Goal: Task Accomplishment & Management: Manage account settings

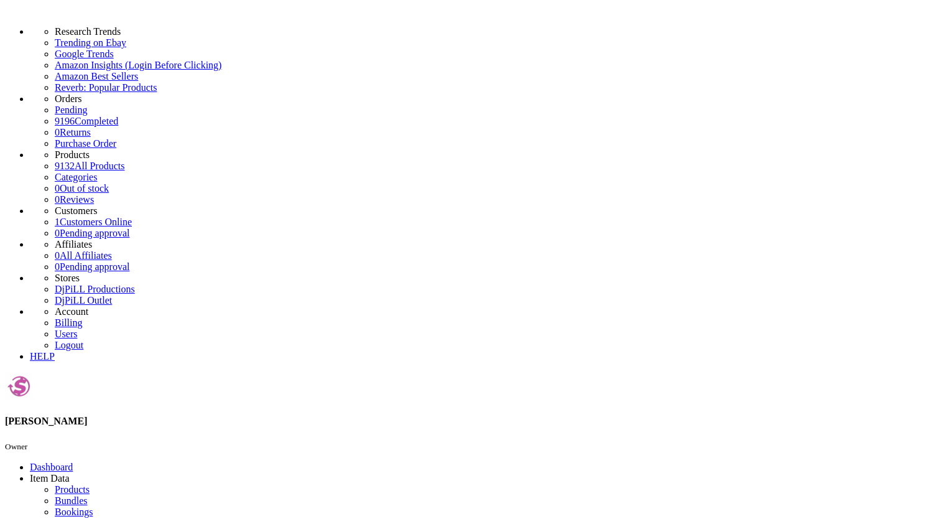
click at [90, 484] on link "Products" at bounding box center [72, 489] width 35 height 11
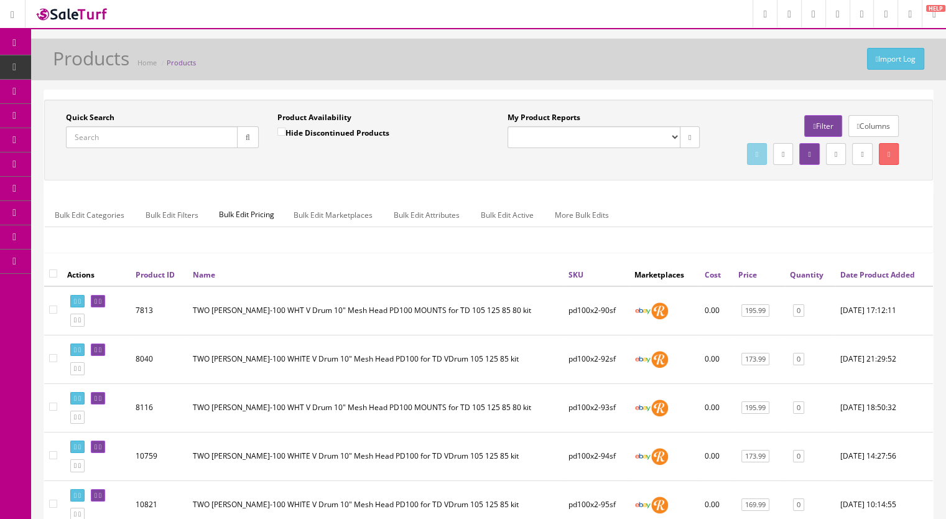
click at [78, 65] on icon at bounding box center [71, 67] width 13 height 10
click at [118, 136] on input "Quick Search" at bounding box center [152, 137] width 172 height 22
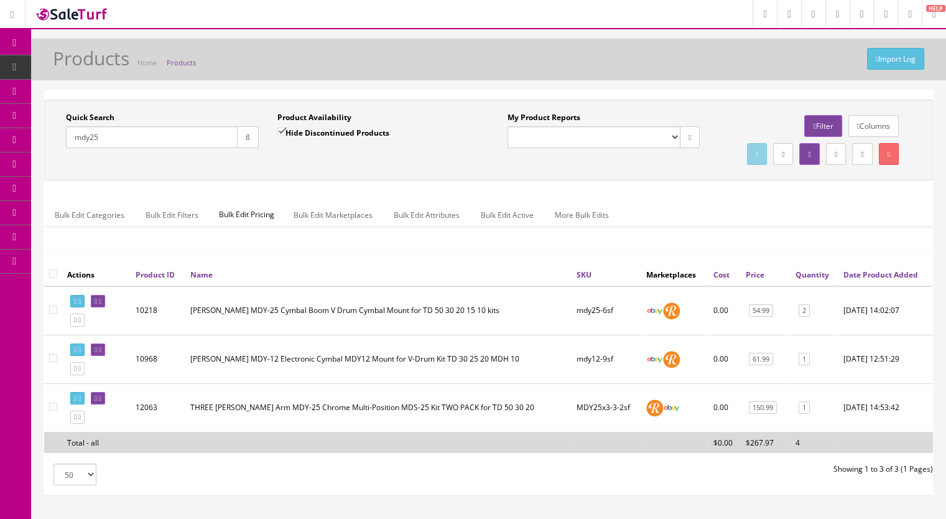
drag, startPoint x: 87, startPoint y: 141, endPoint x: 49, endPoint y: 147, distance: 38.5
click at [49, 147] on div "Quick Search mdy25 Date From Product Availability Hide Discontinued Products Da…" at bounding box center [268, 134] width 442 height 45
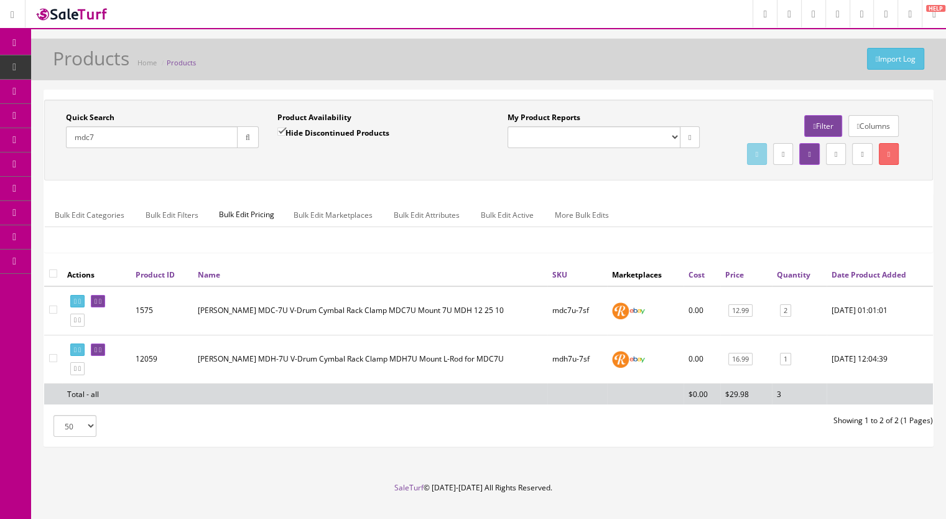
click at [111, 136] on input "mdc7" at bounding box center [152, 137] width 172 height 22
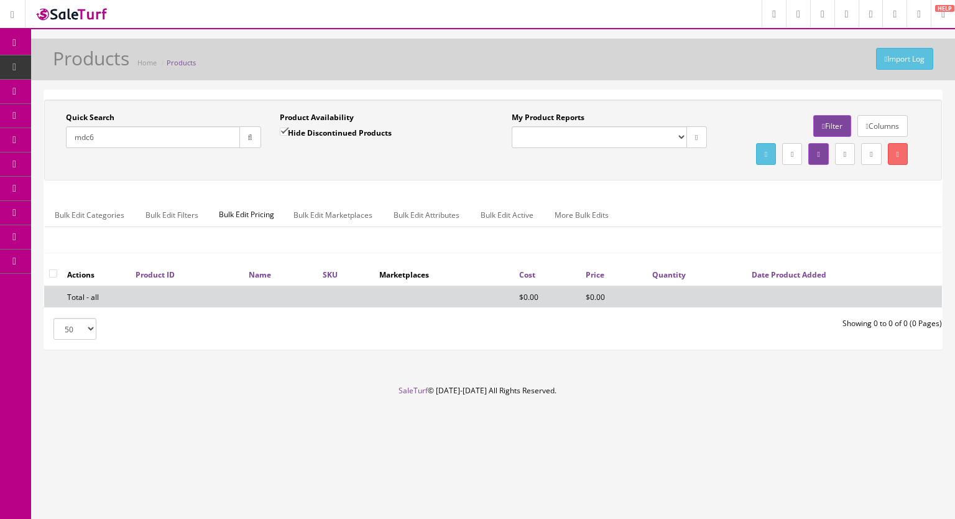
click at [107, 136] on input "mdc6" at bounding box center [153, 137] width 174 height 22
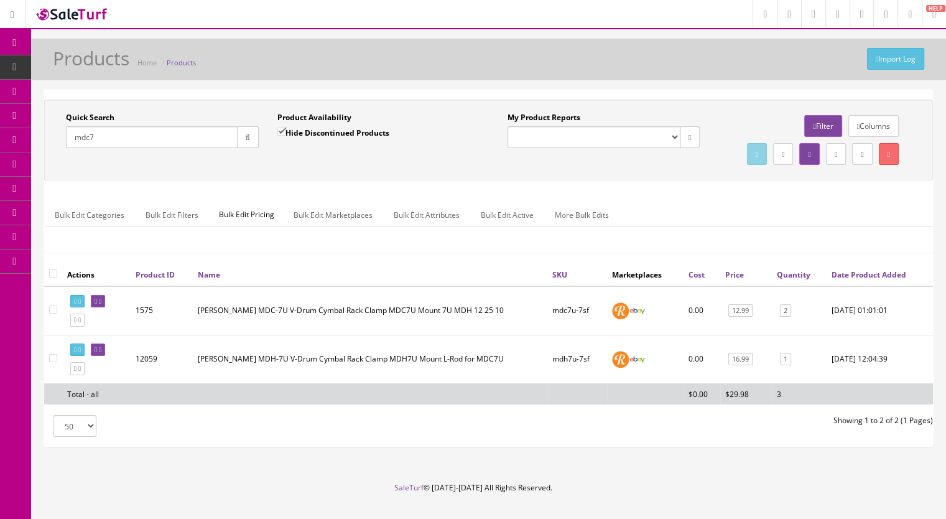
click at [123, 134] on input "mdc7" at bounding box center [152, 137] width 172 height 22
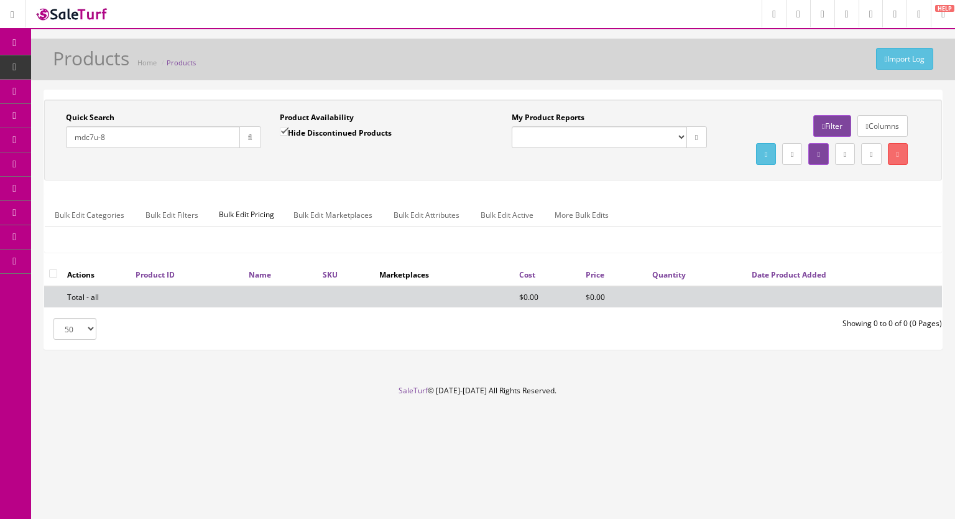
type input "mdc7u-8"
click at [286, 129] on input "Hide Discontinued Products" at bounding box center [284, 132] width 8 height 8
checkbox input "false"
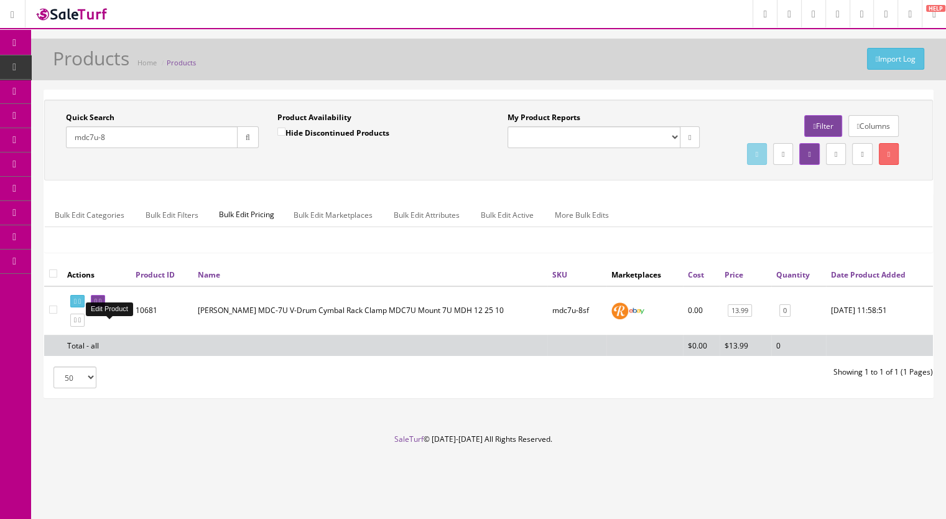
click at [101, 305] on icon at bounding box center [100, 301] width 2 height 7
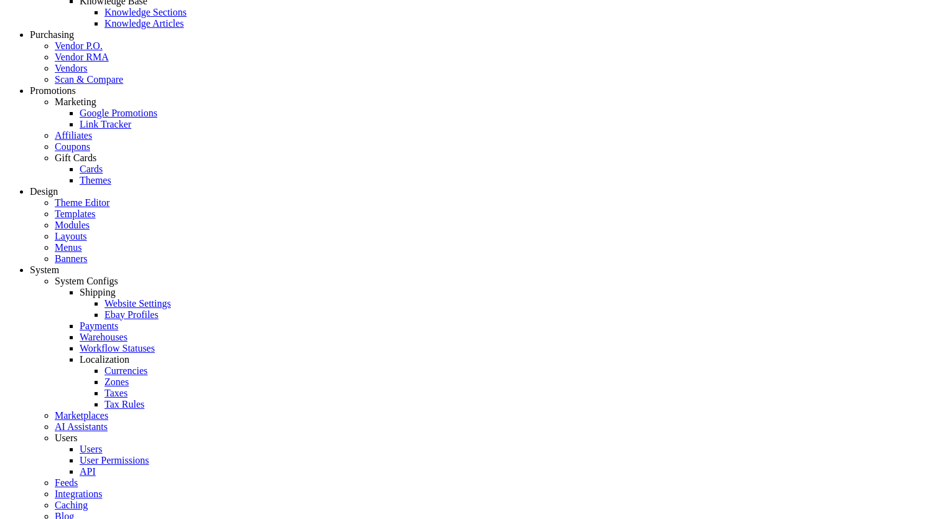
scroll to position [1182, 0]
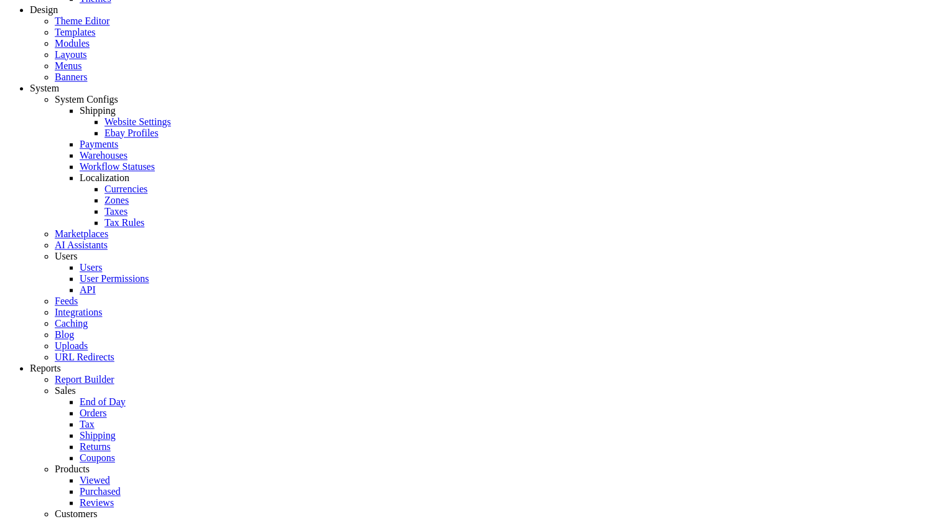
drag, startPoint x: 500, startPoint y: 285, endPoint x: 467, endPoint y: 287, distance: 33.0
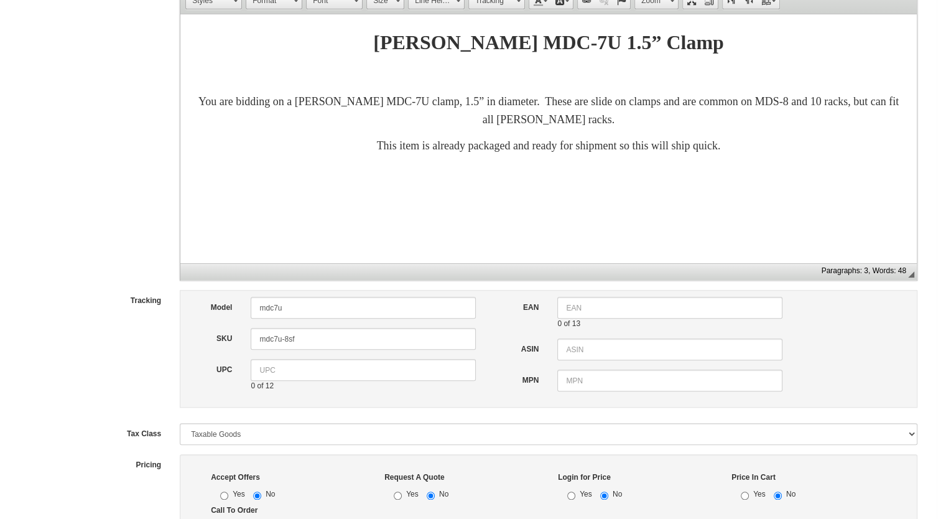
drag, startPoint x: 475, startPoint y: 294, endPoint x: 464, endPoint y: 293, distance: 11.2
drag, startPoint x: 496, startPoint y: 289, endPoint x: 465, endPoint y: 289, distance: 30.5
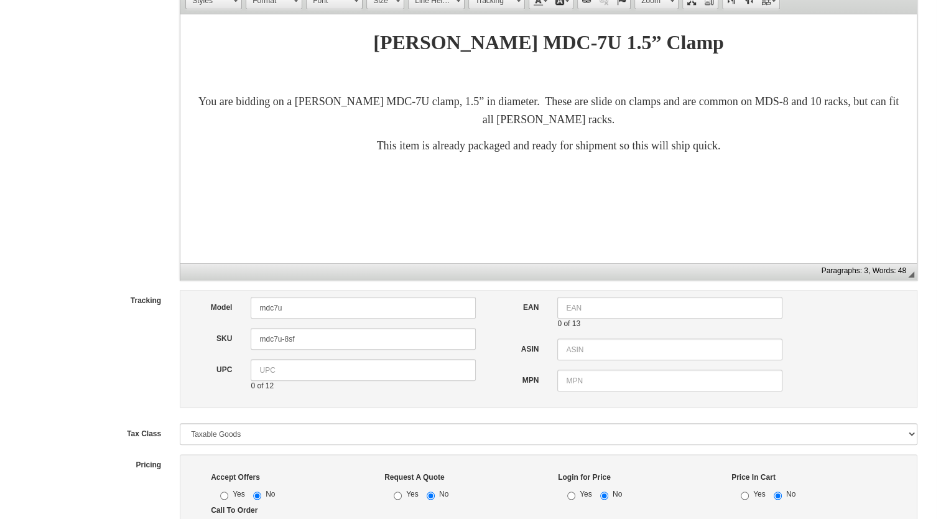
drag, startPoint x: 501, startPoint y: 285, endPoint x: 480, endPoint y: 286, distance: 21.2
type input "1"
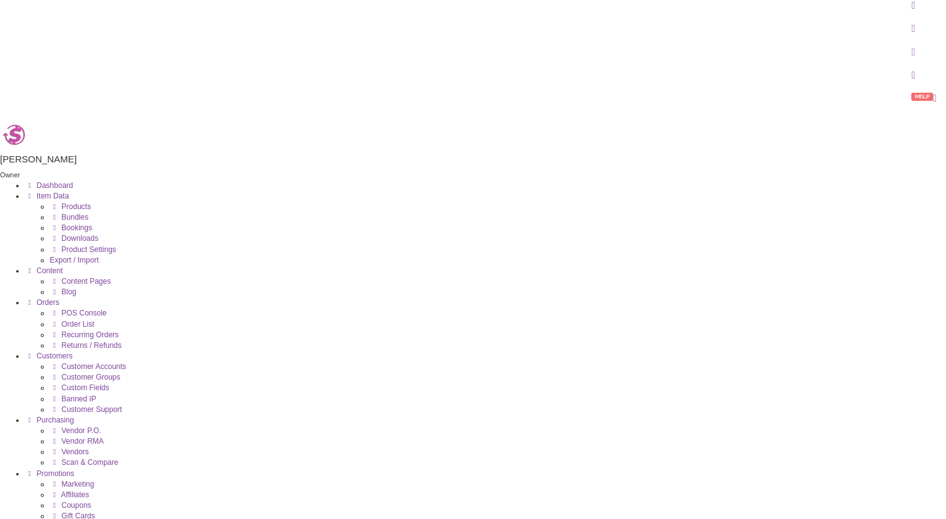
scroll to position [0, 0]
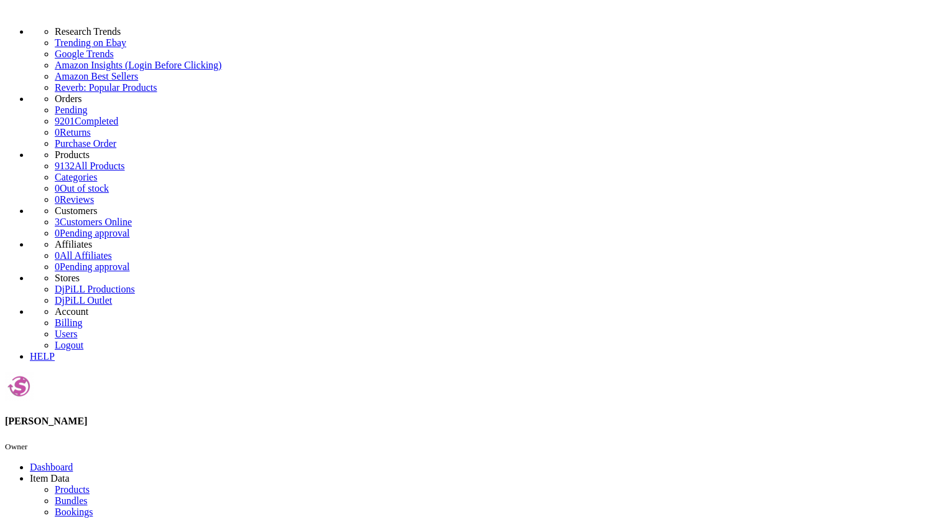
paste input "CY15R-507d"
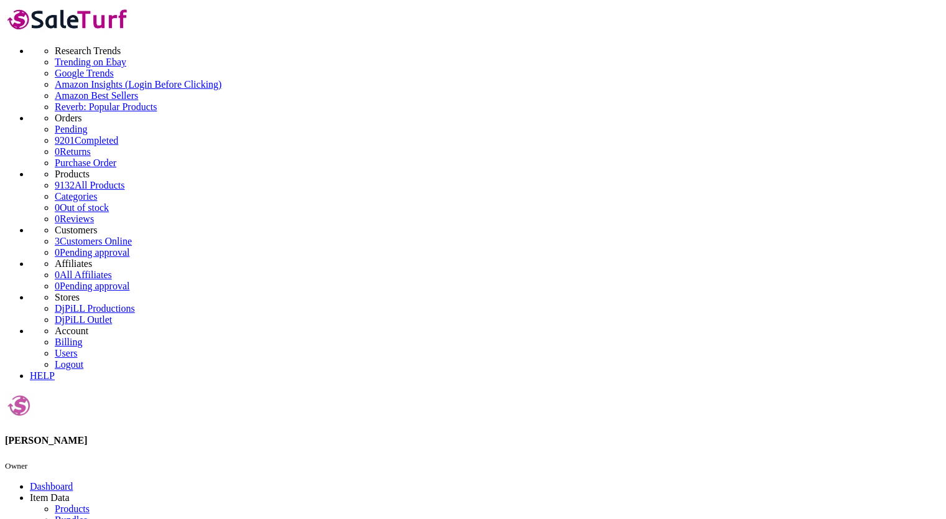
type input "CY15R-5"
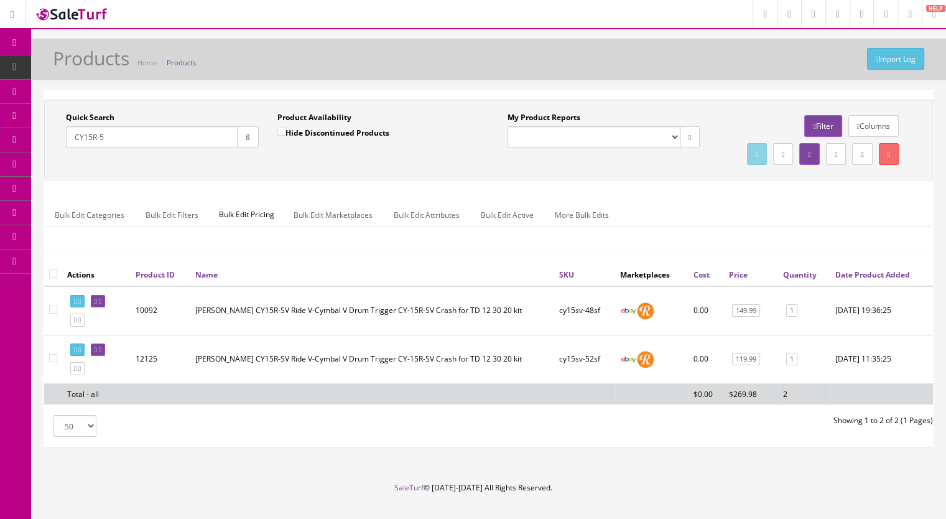
click at [280, 128] on input "Hide Discontinued Products" at bounding box center [281, 132] width 8 height 8
checkbox input "false"
click at [241, 143] on button "button" at bounding box center [248, 137] width 22 height 22
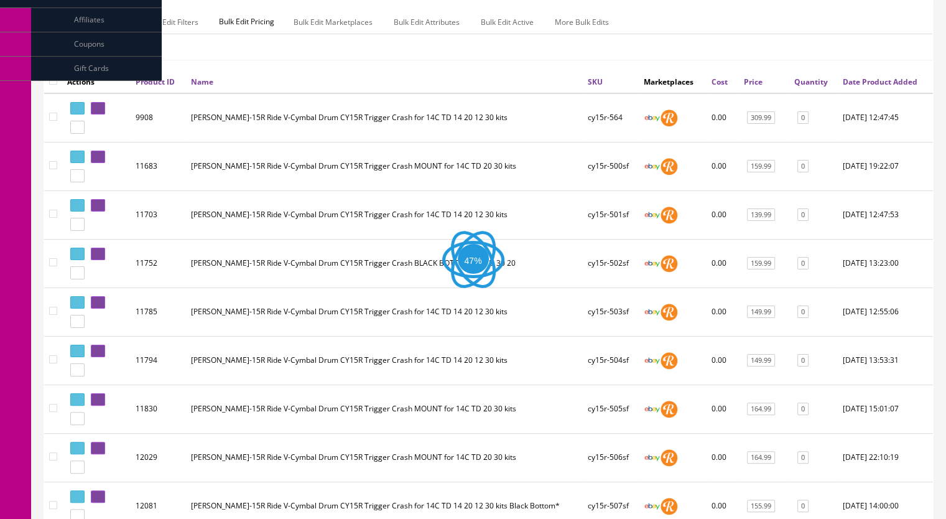
scroll to position [311, 0]
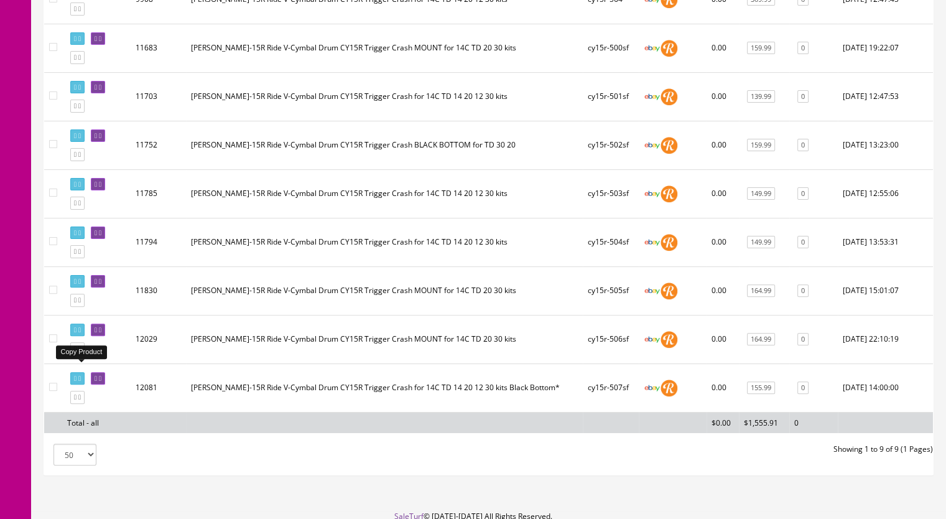
click at [81, 352] on icon at bounding box center [79, 348] width 2 height 7
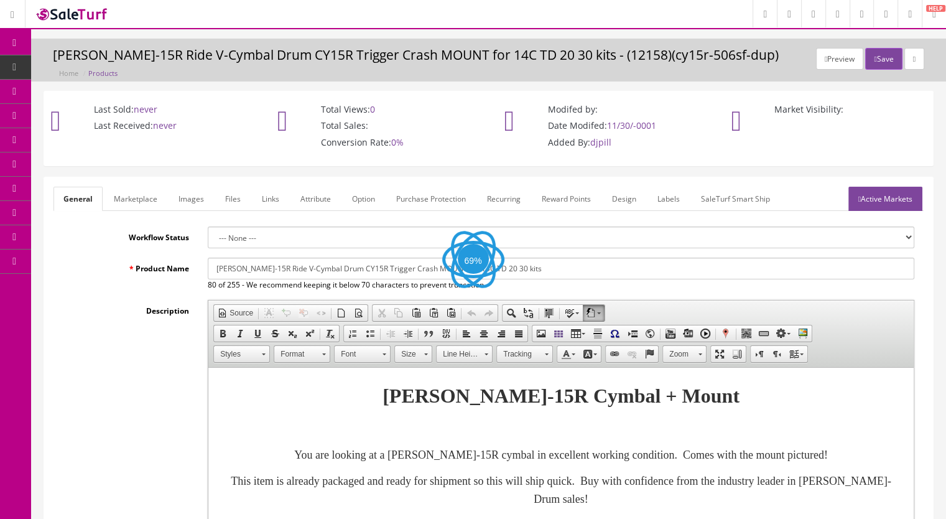
click at [193, 203] on link "Images" at bounding box center [191, 199] width 45 height 24
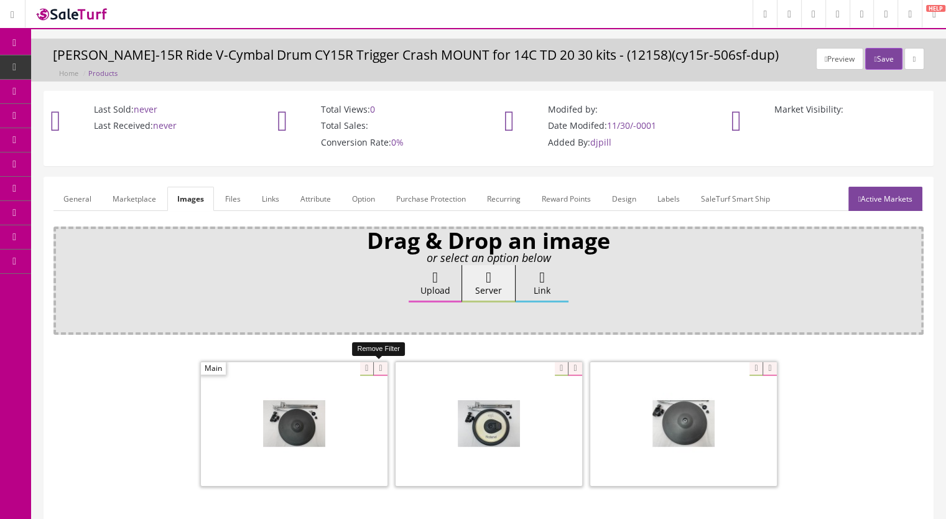
click at [379, 363] on icon at bounding box center [380, 369] width 14 height 14
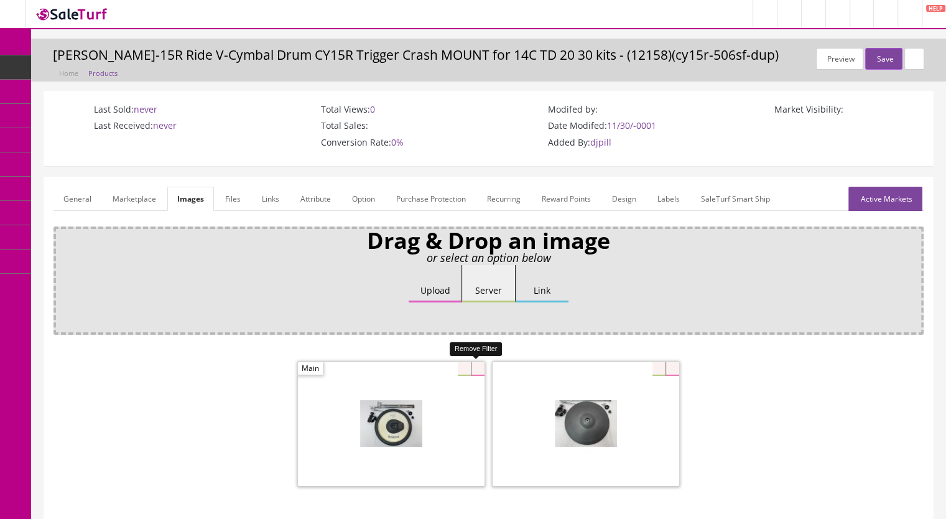
click at [479, 365] on icon at bounding box center [478, 369] width 14 height 14
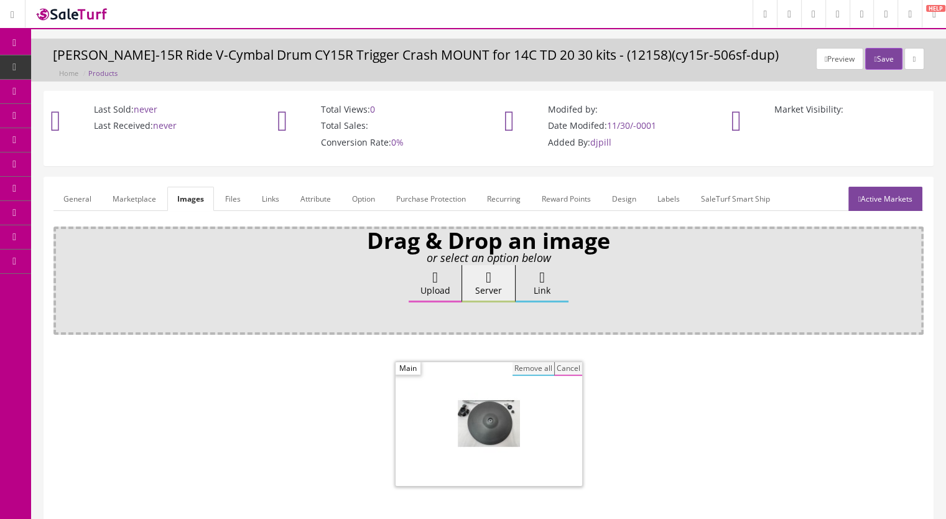
click at [531, 364] on button "Remove all" at bounding box center [534, 369] width 42 height 14
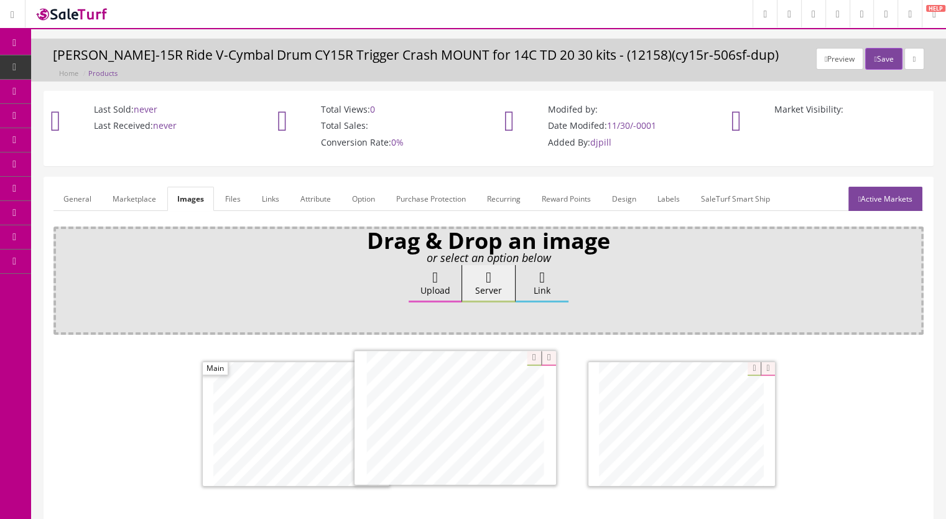
drag, startPoint x: 540, startPoint y: 436, endPoint x: 456, endPoint y: 430, distance: 84.2
click at [151, 198] on link "Marketplace" at bounding box center [134, 199] width 63 height 24
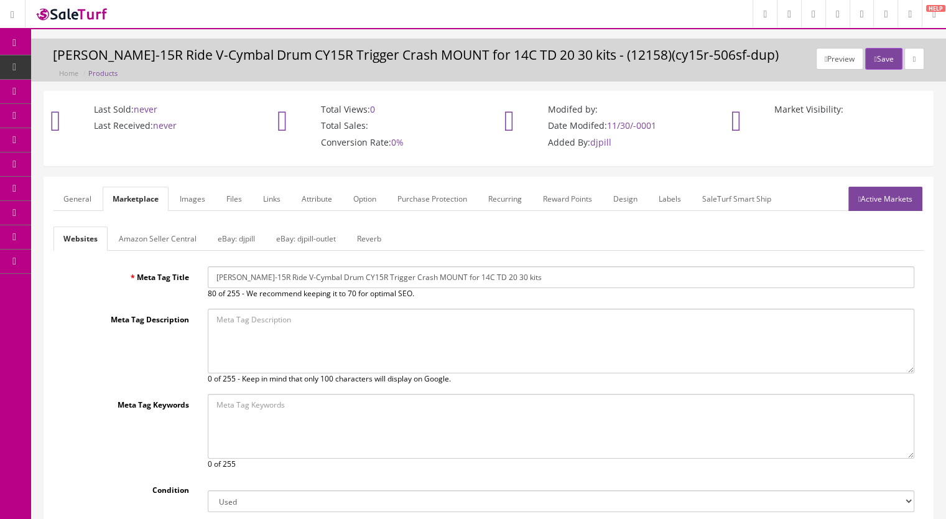
click at [366, 240] on link "Reverb" at bounding box center [369, 238] width 44 height 24
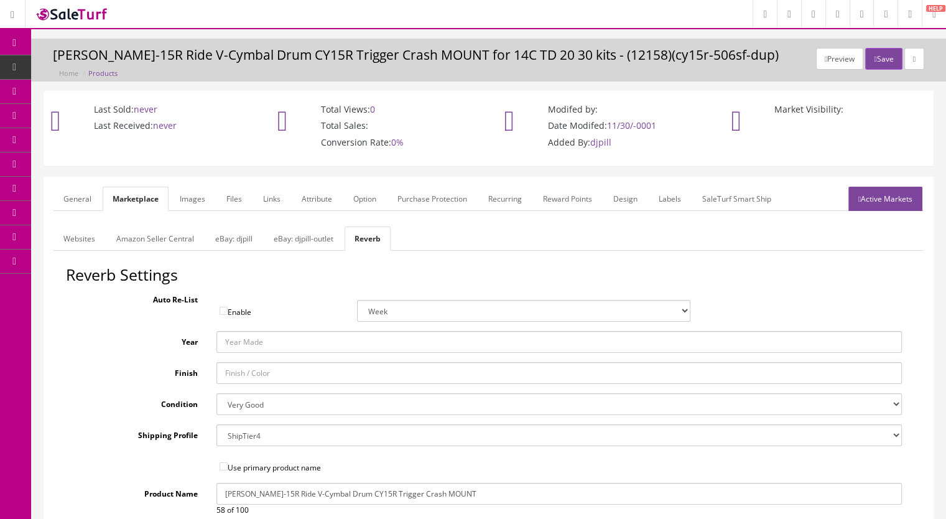
click at [73, 195] on link "General" at bounding box center [77, 199] width 48 height 24
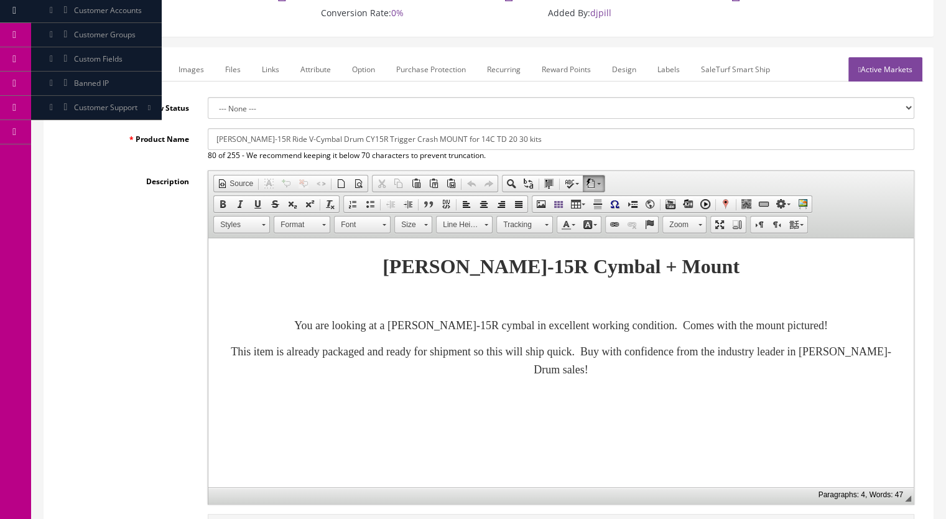
scroll to position [249, 0]
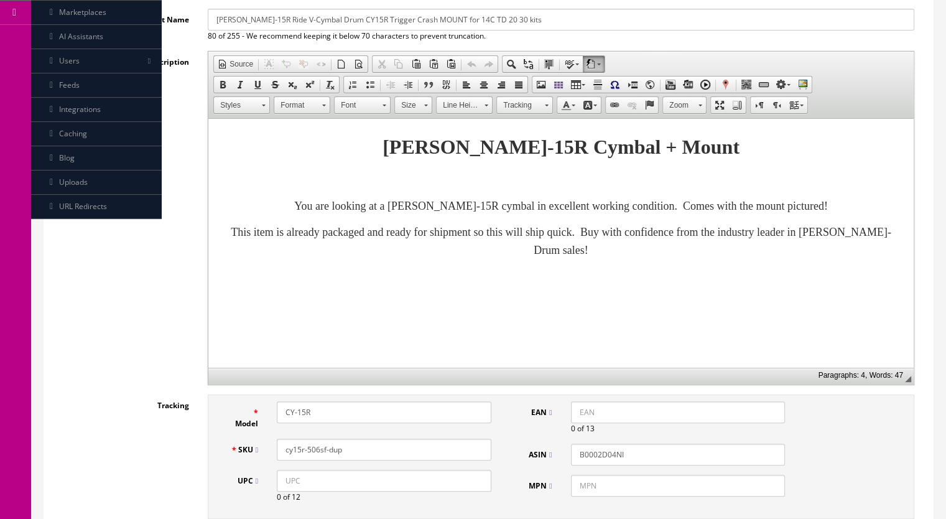
drag, startPoint x: 348, startPoint y: 453, endPoint x: 314, endPoint y: 457, distance: 34.5
click at [314, 457] on input "cy15r-506sf-dup" at bounding box center [384, 450] width 215 height 22
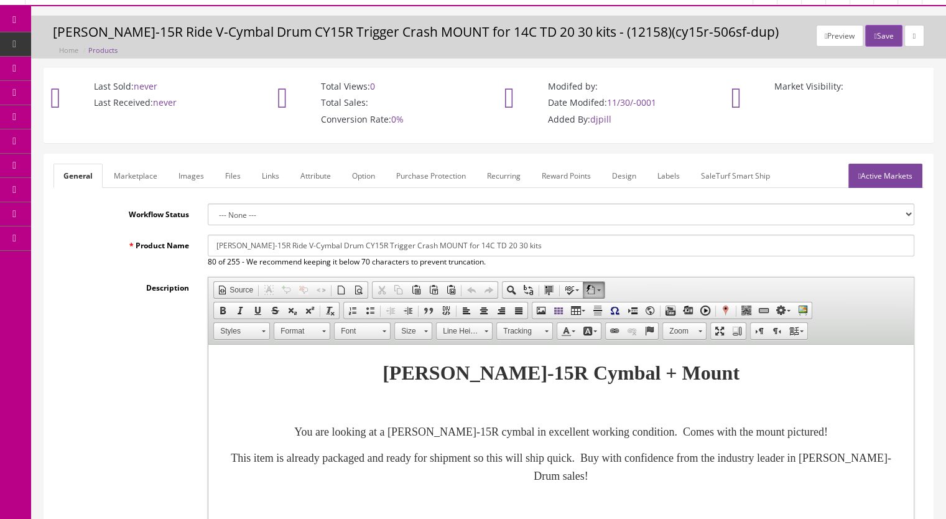
scroll to position [0, 0]
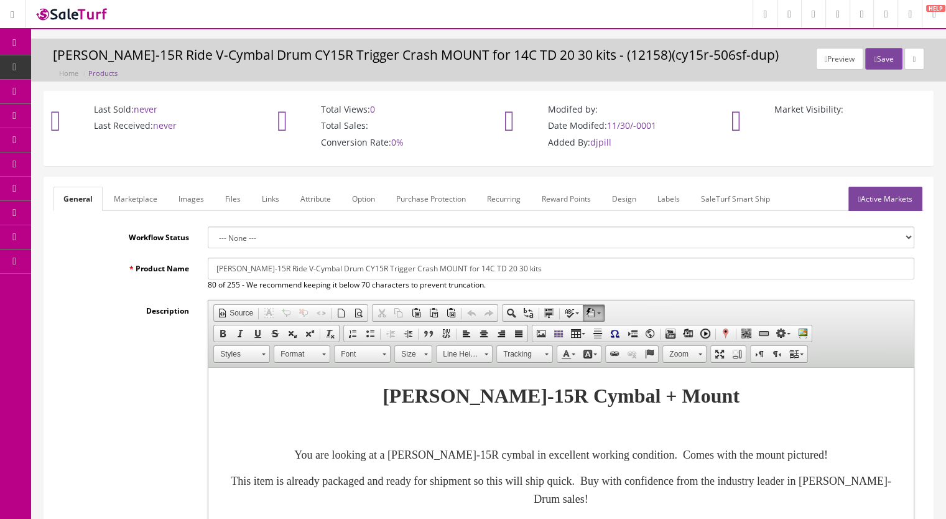
type input "cy15r-508sf"
click at [898, 198] on link "Active Markets" at bounding box center [885, 199] width 74 height 24
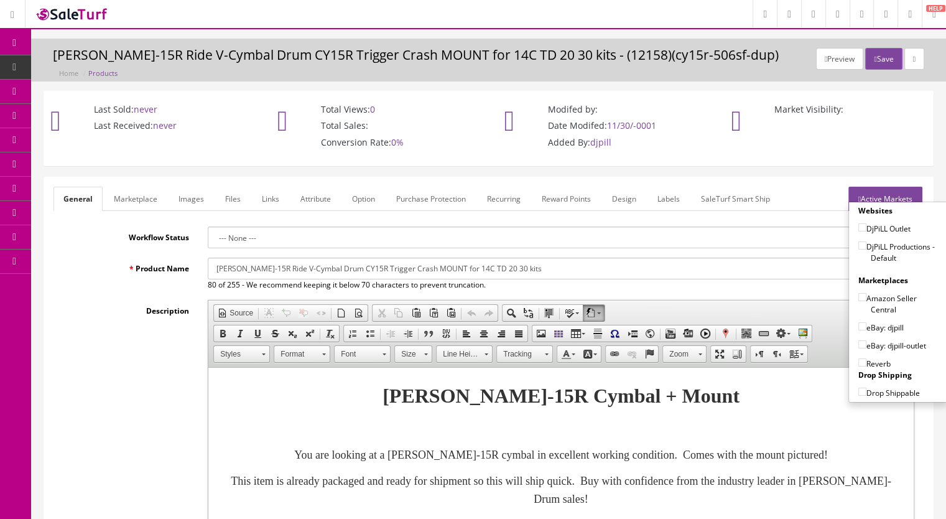
click at [858, 244] on input"] "DjPiLL Productions - Default" at bounding box center [862, 245] width 8 height 8
checkbox input"] "true"
drag, startPoint x: 858, startPoint y: 325, endPoint x: 858, endPoint y: 342, distance: 16.2
click at [859, 325] on input"] "eBay: djpill" at bounding box center [862, 326] width 8 height 8
checkbox input"] "true"
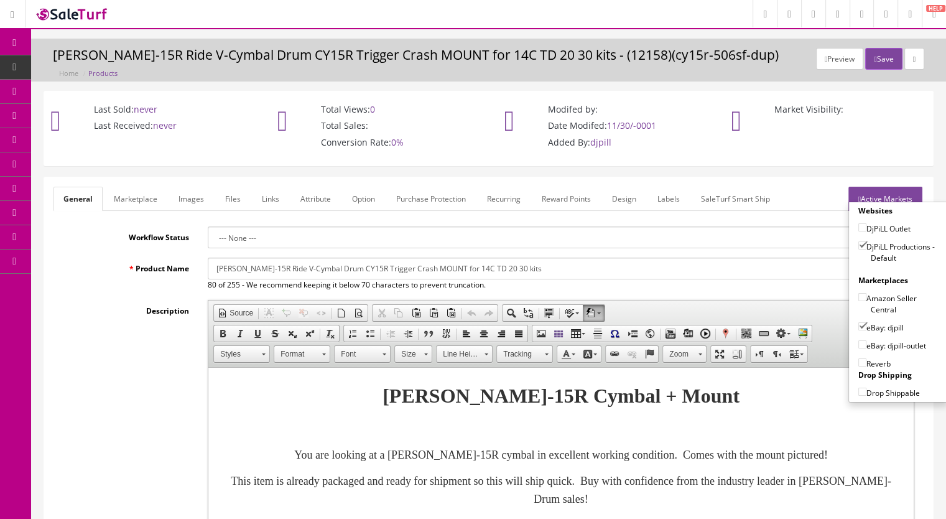
drag, startPoint x: 857, startPoint y: 359, endPoint x: 898, endPoint y: 312, distance: 63.0
click at [858, 359] on input"] "Reverb" at bounding box center [862, 362] width 8 height 8
checkbox input"] "true"
click at [888, 63] on button "Save" at bounding box center [883, 59] width 37 height 22
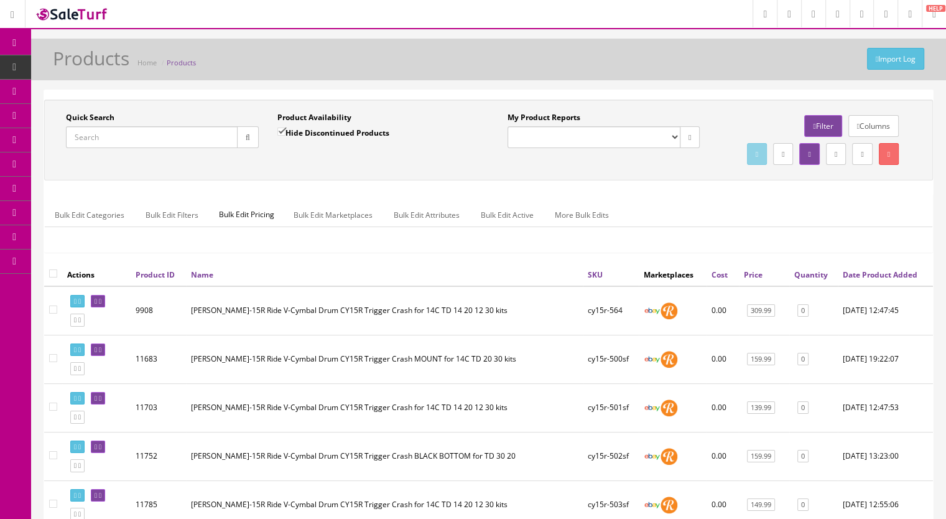
click at [97, 135] on input "Quick Search" at bounding box center [152, 137] width 172 height 22
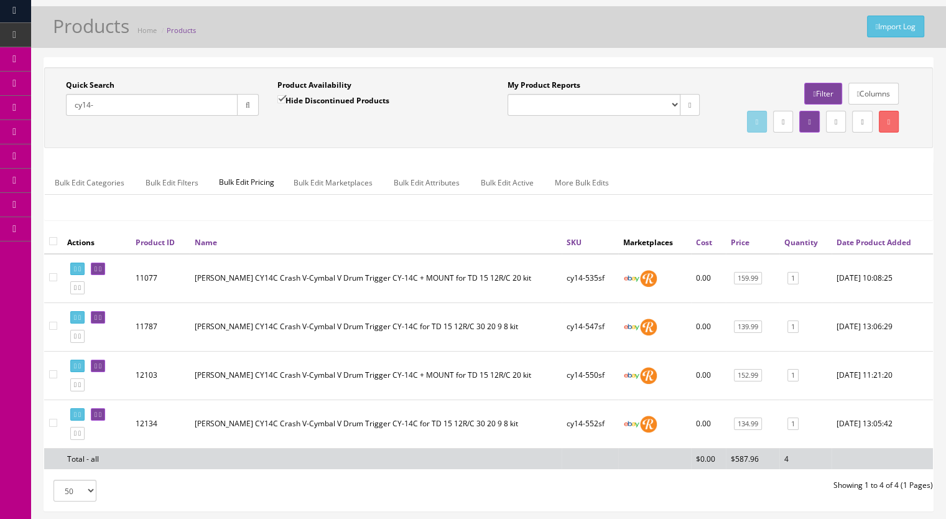
scroll to position [124, 0]
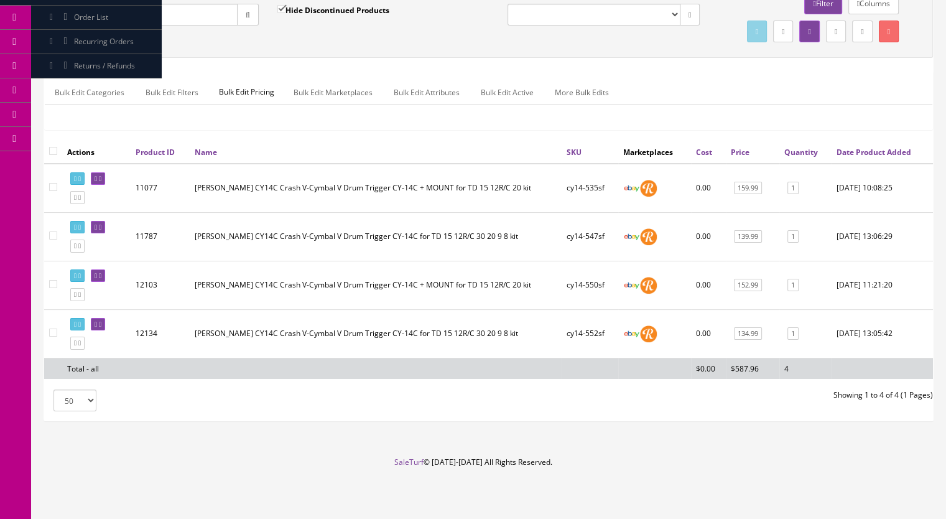
click at [122, 13] on input "cy14-" at bounding box center [152, 15] width 172 height 22
type input "cy14x2-13"
click at [280, 5] on input "Hide Discontinued Products" at bounding box center [281, 9] width 8 height 8
checkbox input "false"
click at [239, 21] on button "button" at bounding box center [248, 15] width 22 height 22
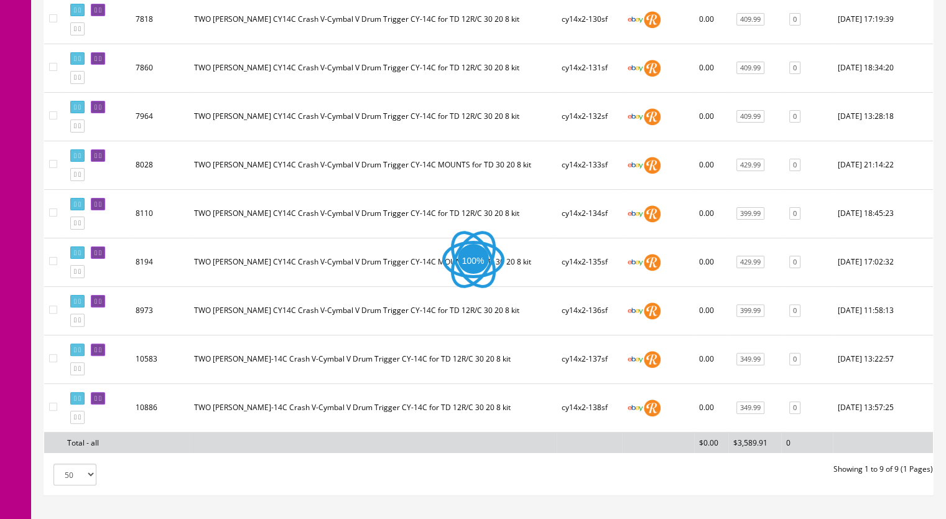
scroll to position [386, 0]
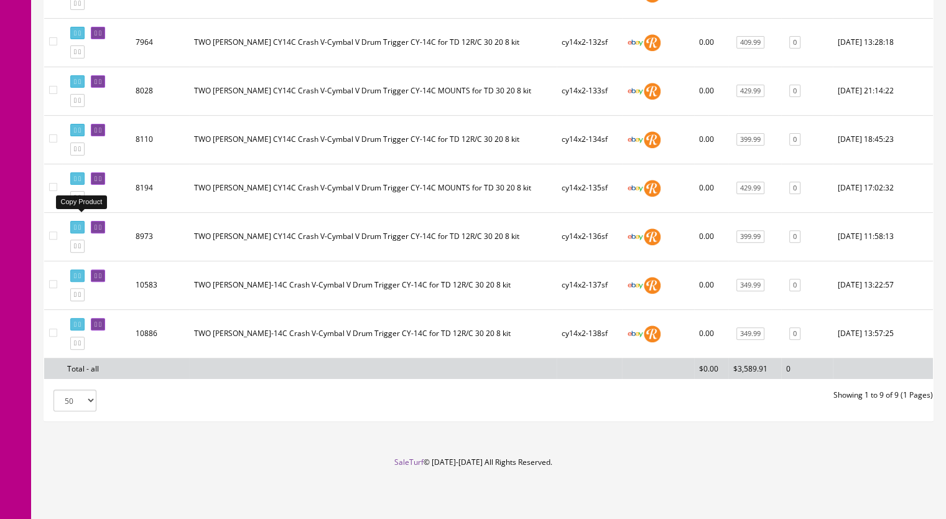
click at [81, 201] on icon at bounding box center [79, 197] width 2 height 7
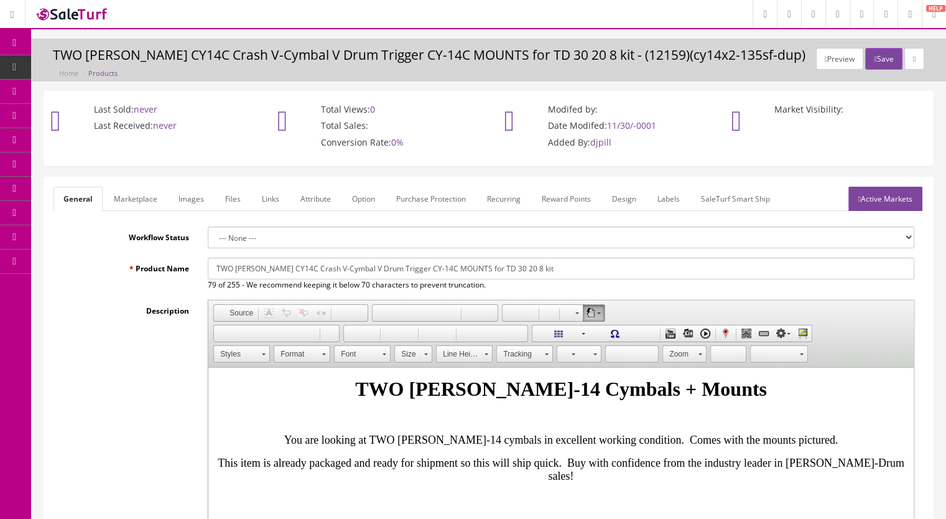
scroll to position [249, 0]
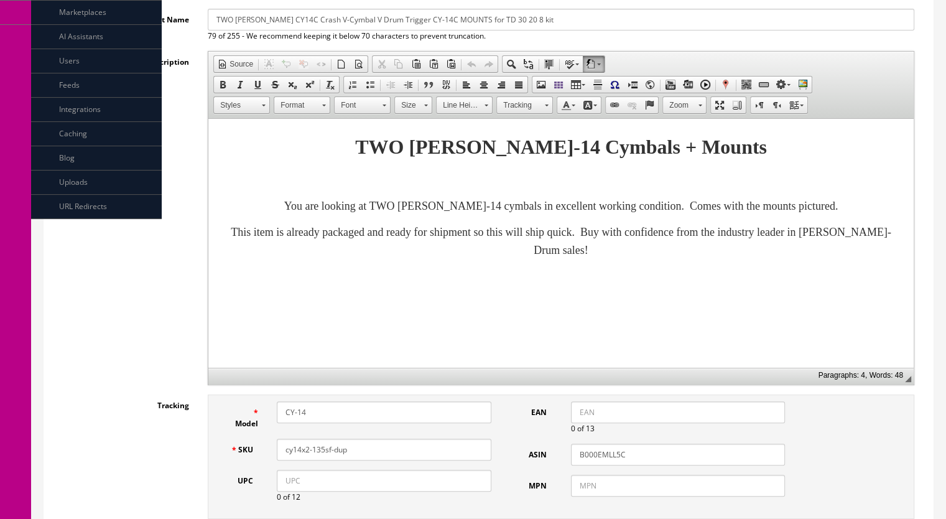
drag, startPoint x: 358, startPoint y: 449, endPoint x: 321, endPoint y: 451, distance: 37.4
click at [321, 451] on input "cy14x2-135sf-dup" at bounding box center [384, 450] width 215 height 22
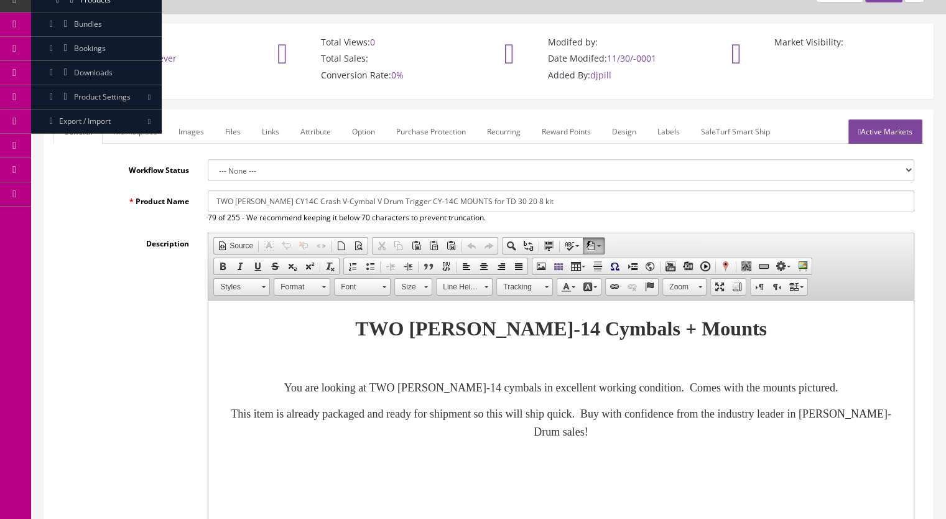
scroll to position [0, 0]
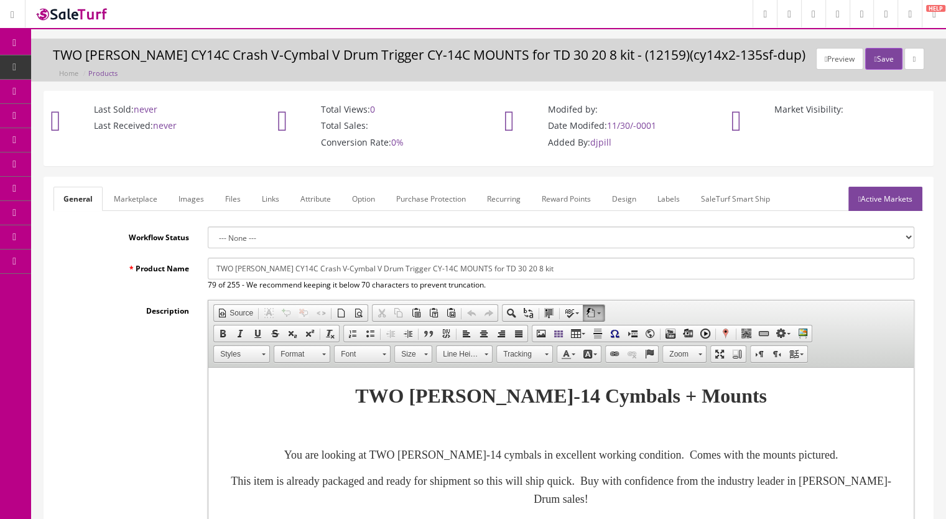
type input "cy14x2-139sf"
click at [131, 202] on link "Marketplace" at bounding box center [135, 199] width 63 height 24
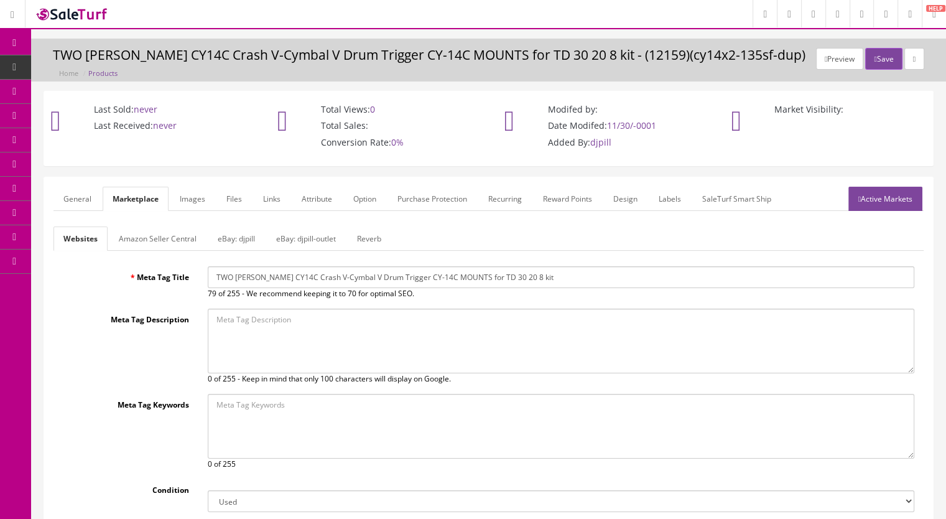
click at [351, 235] on link "Reverb" at bounding box center [369, 238] width 44 height 24
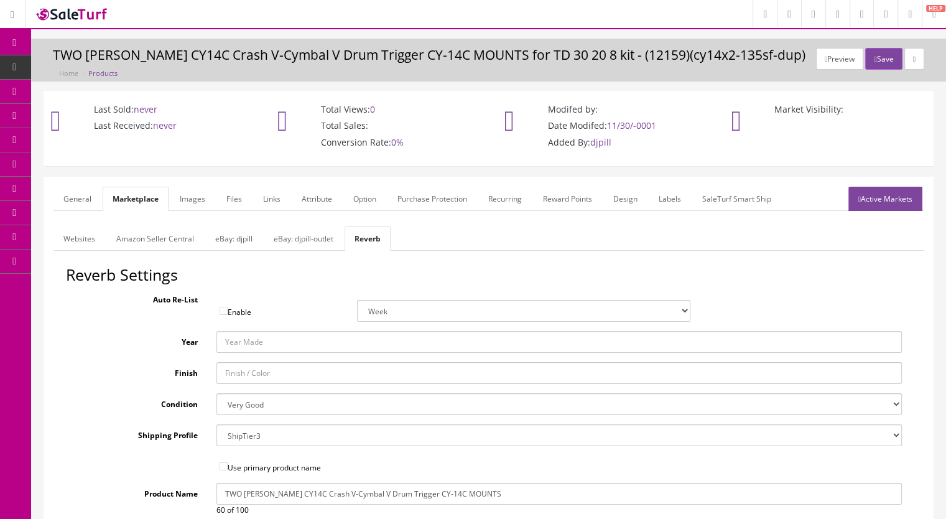
click at [190, 195] on link "Images" at bounding box center [192, 199] width 45 height 24
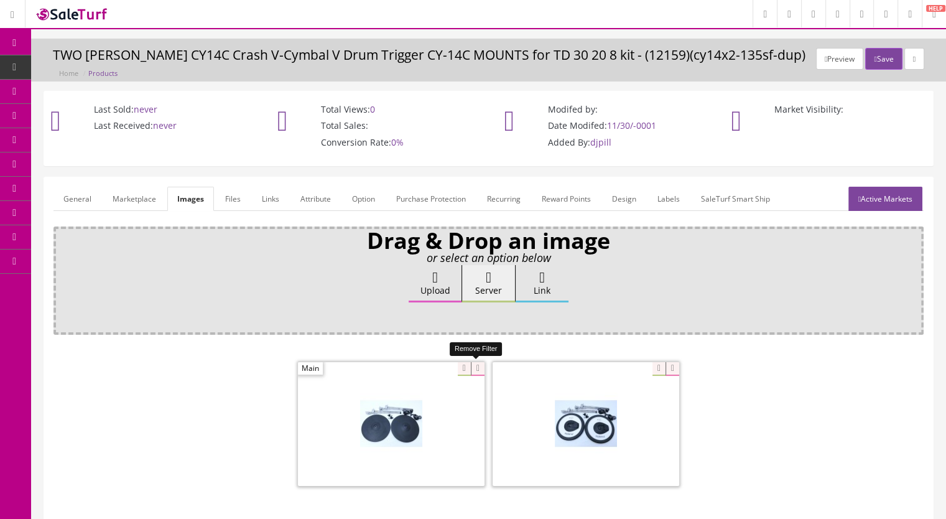
click at [483, 368] on icon at bounding box center [478, 369] width 14 height 14
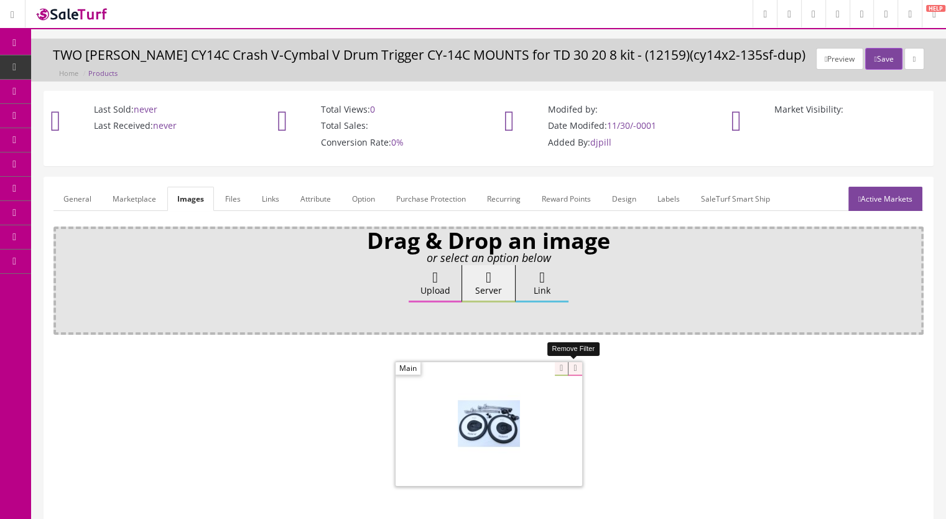
click at [577, 369] on icon at bounding box center [575, 369] width 14 height 14
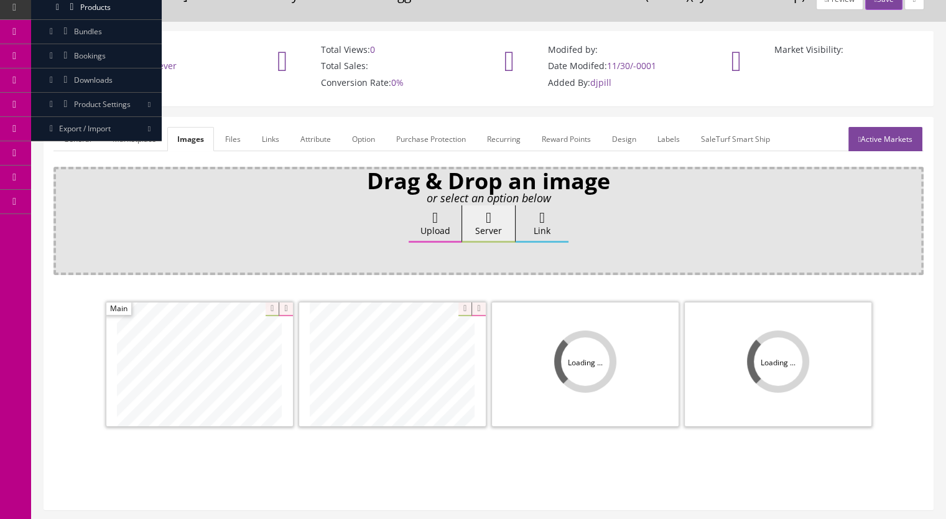
scroll to position [147, 0]
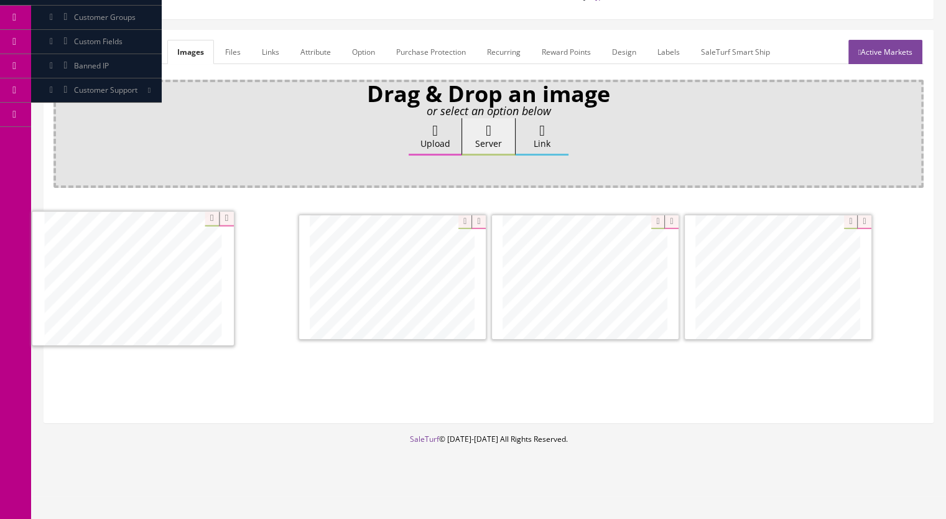
drag, startPoint x: 624, startPoint y: 310, endPoint x: 172, endPoint y: 312, distance: 452.2
drag, startPoint x: 808, startPoint y: 315, endPoint x: 394, endPoint y: 324, distance: 414.4
click at [64, 50] on link "General" at bounding box center [77, 52] width 48 height 24
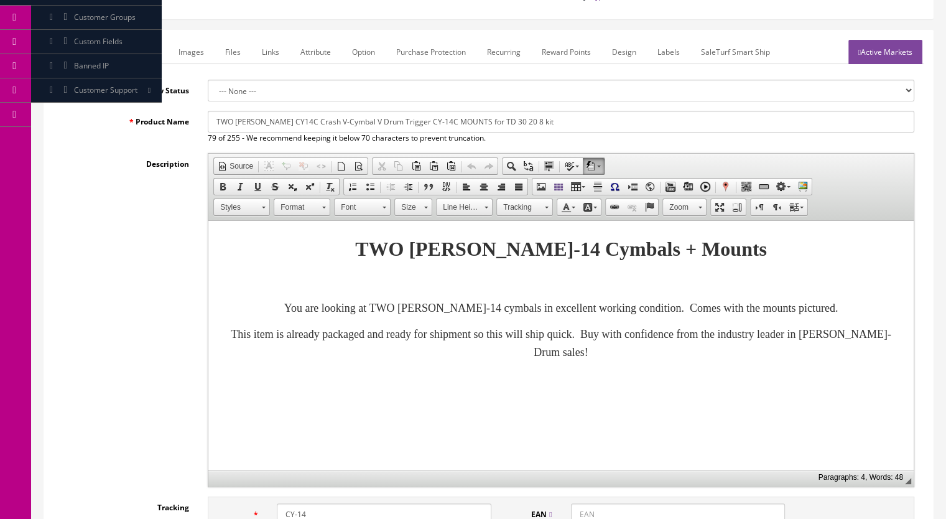
click at [234, 120] on input "TWO [PERSON_NAME] CY14C Crash V-Cymbal V Drum Trigger CY-14C MOUNTS for TD 30 2…" at bounding box center [561, 122] width 707 height 22
click at [376, 122] on input "Roland CY14C Crash V-Cymbal V Drum Trigger CY-14C MOUNTS for TD 30 20 8 kit" at bounding box center [561, 122] width 707 height 22
drag, startPoint x: 607, startPoint y: 123, endPoint x: 189, endPoint y: 108, distance: 418.3
type input "Roland CY14C Crash V-Cymbal V Drum Trigger TWO PACK CY-14C MOUNTS for TD 30 20 …"
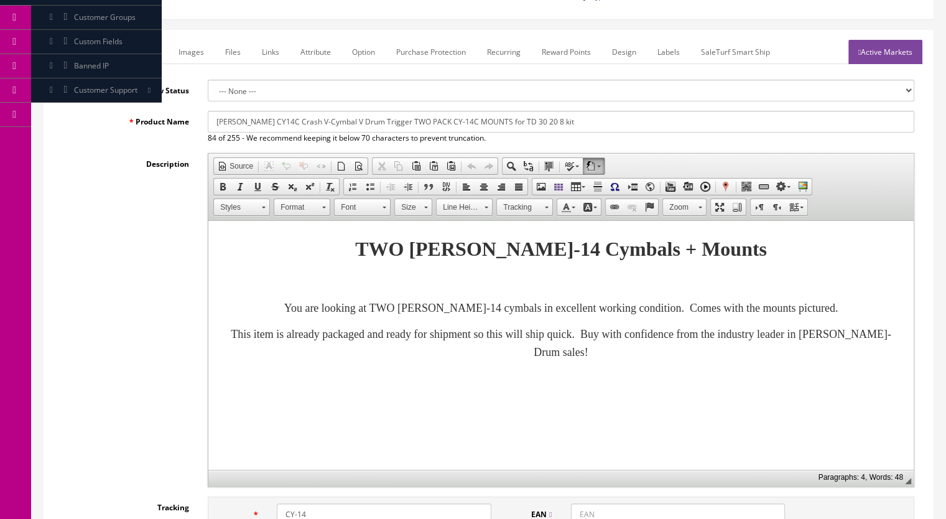
click at [129, 41] on link "Marketplace" at bounding box center [135, 52] width 63 height 24
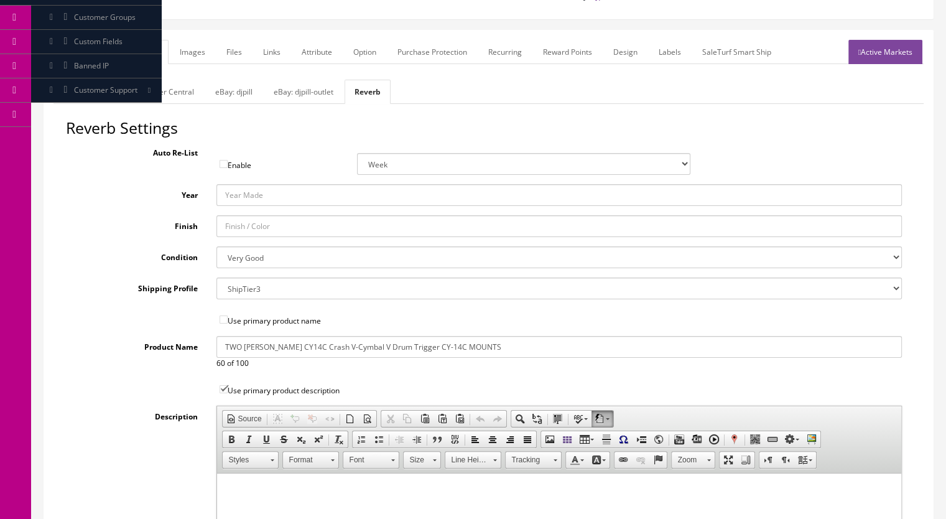
click at [84, 45] on link "General" at bounding box center [77, 52] width 48 height 24
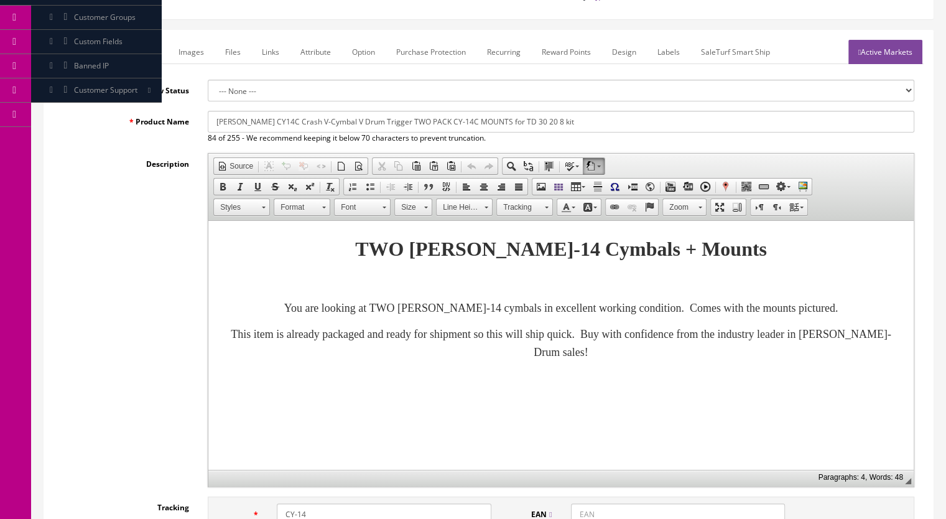
click at [142, 48] on link "Marketplace" at bounding box center [135, 52] width 63 height 24
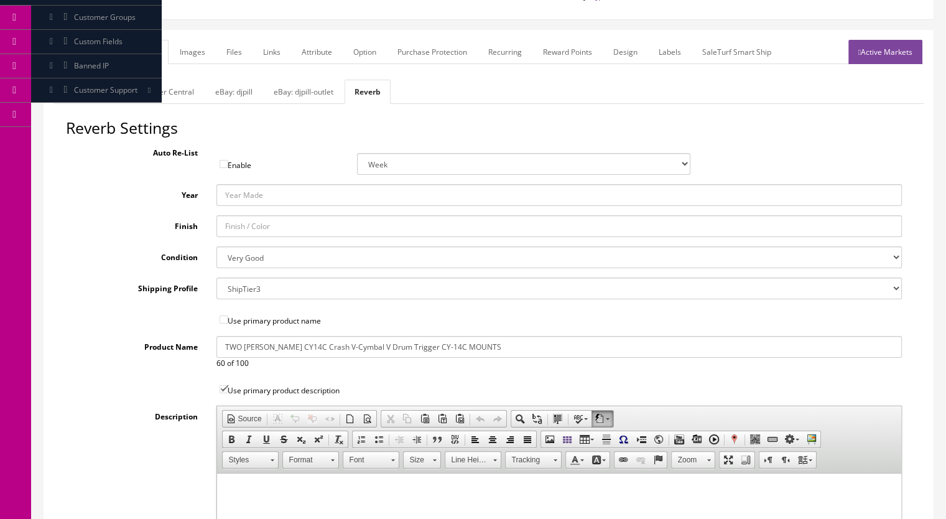
drag, startPoint x: 514, startPoint y: 348, endPoint x: 109, endPoint y: 345, distance: 404.3
click at [109, 345] on div "Product Name TWO Roland CY14C Crash V-Cymbal V Drum Trigger CY-14C MOUNTS 60 of…" at bounding box center [488, 352] width 845 height 33
paste input "Roland CY14C Crash V-Cymbal V Drum Trigger TWO PACK CY-14C MOUNTS for TD 30 20 …"
type input "Roland CY14C Crash V-Cymbal V Drum Trigger TWO PACK CY-14C MOUNTS for TD 30 20 …"
click at [80, 89] on link "Websites" at bounding box center [79, 92] width 52 height 24
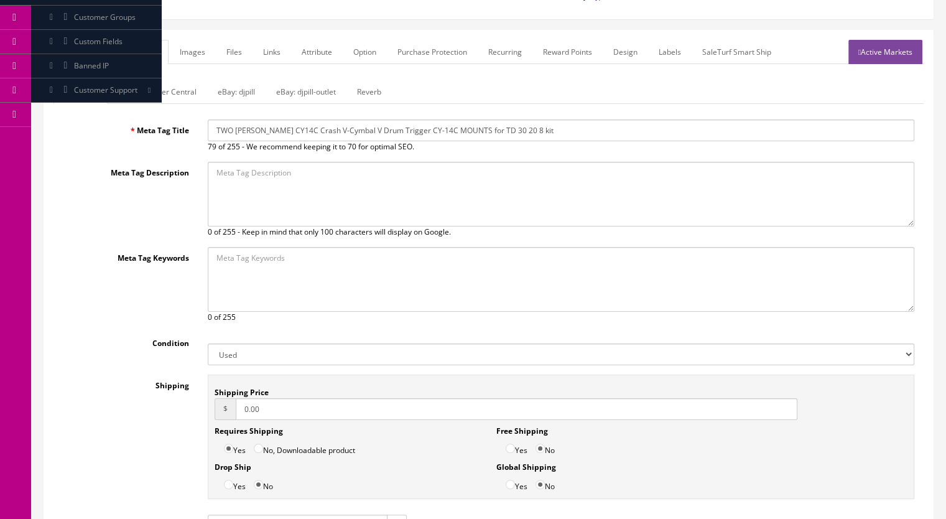
drag, startPoint x: 565, startPoint y: 132, endPoint x: 192, endPoint y: 136, distance: 372.6
click at [192, 136] on div "Meta Tag Title TWO Roland CY14C Crash V-Cymbal V Drum Trigger CY-14C MOUNTS for…" at bounding box center [488, 135] width 870 height 33
click at [75, 53] on link "General" at bounding box center [77, 52] width 48 height 24
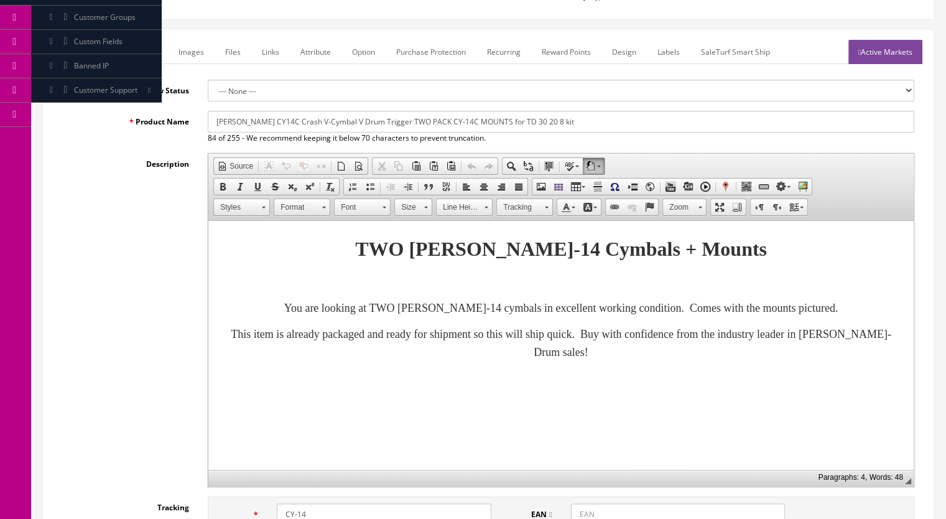
drag, startPoint x: 574, startPoint y: 121, endPoint x: 200, endPoint y: 116, distance: 373.9
click at [200, 116] on div "Roland CY14C Crash V-Cymbal V Drum Trigger TWO PACK CY-14C MOUNTS for TD 30 20 …" at bounding box center [560, 127] width 725 height 33
paste input "TWO Roland CY14C Crash V-Cymbal V Drum Trigger"
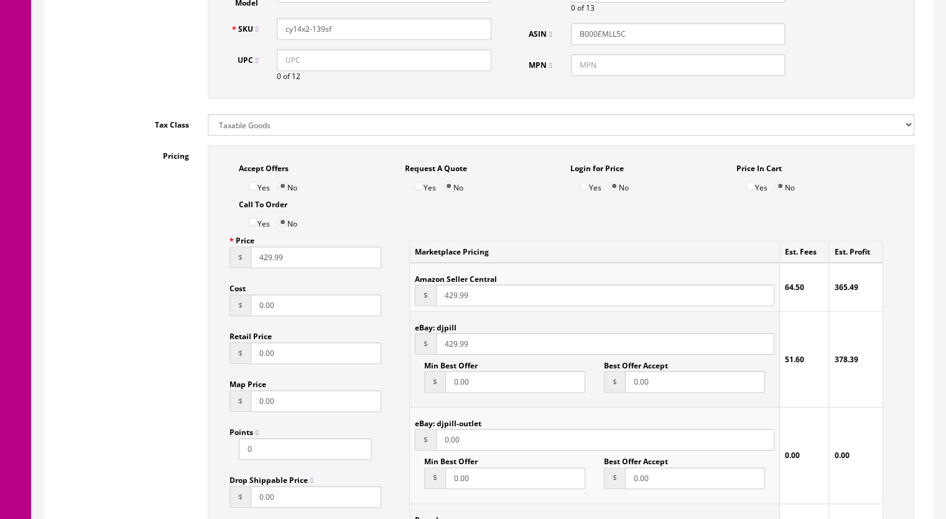
scroll to position [831, 0]
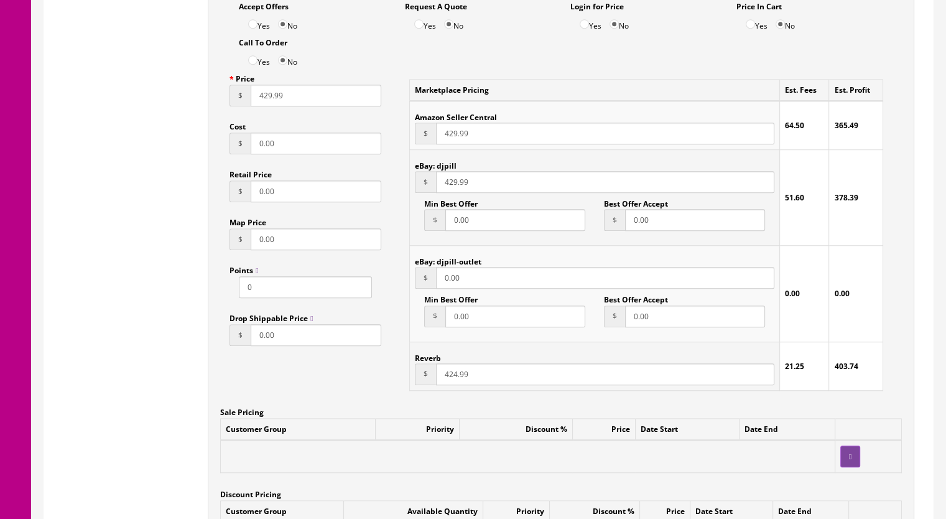
type input "TWO Roland CY14C Crash V-Cymbal V Drum Trigger CY-14C MOUNTS for TD 30 20 8 kit"
drag, startPoint x: 444, startPoint y: 373, endPoint x: 457, endPoint y: 374, distance: 13.1
click at [457, 374] on input "424.99" at bounding box center [605, 374] width 338 height 22
type input "319.99"
drag, startPoint x: 443, startPoint y: 185, endPoint x: 455, endPoint y: 185, distance: 12.5
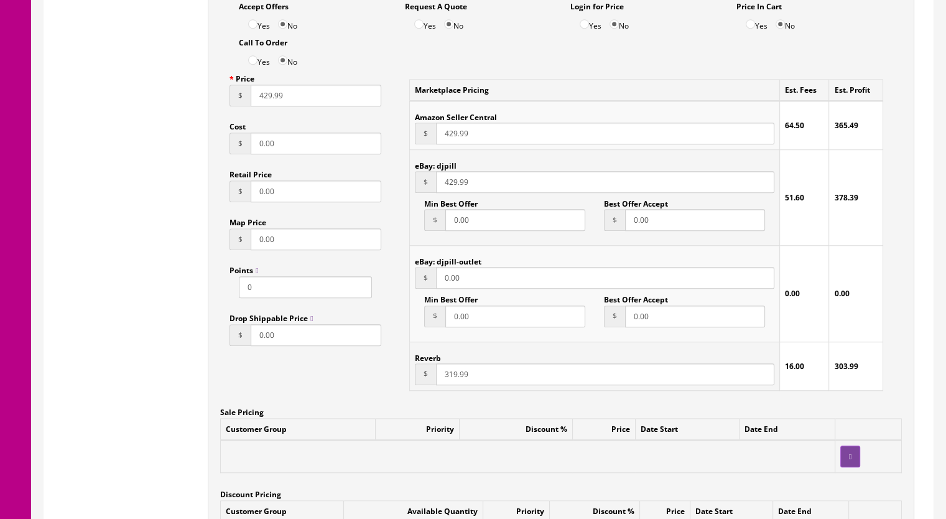
click at [455, 185] on input "429.99" at bounding box center [605, 182] width 338 height 22
type input "319.99"
drag, startPoint x: 257, startPoint y: 99, endPoint x: 271, endPoint y: 99, distance: 14.3
click at [271, 99] on input "429.99" at bounding box center [316, 96] width 131 height 22
drag, startPoint x: 264, startPoint y: 100, endPoint x: 271, endPoint y: 100, distance: 6.8
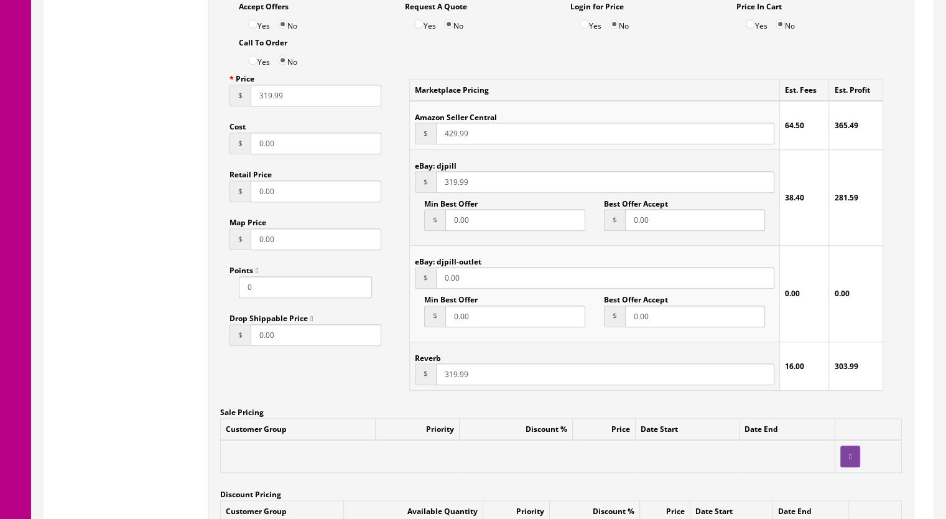
click at [271, 100] on input "319.99" at bounding box center [316, 96] width 131 height 22
type input "315.99"
drag, startPoint x: 449, startPoint y: 376, endPoint x: 455, endPoint y: 377, distance: 6.9
click at [455, 377] on input "319.99" at bounding box center [605, 374] width 338 height 22
type input "315.99"
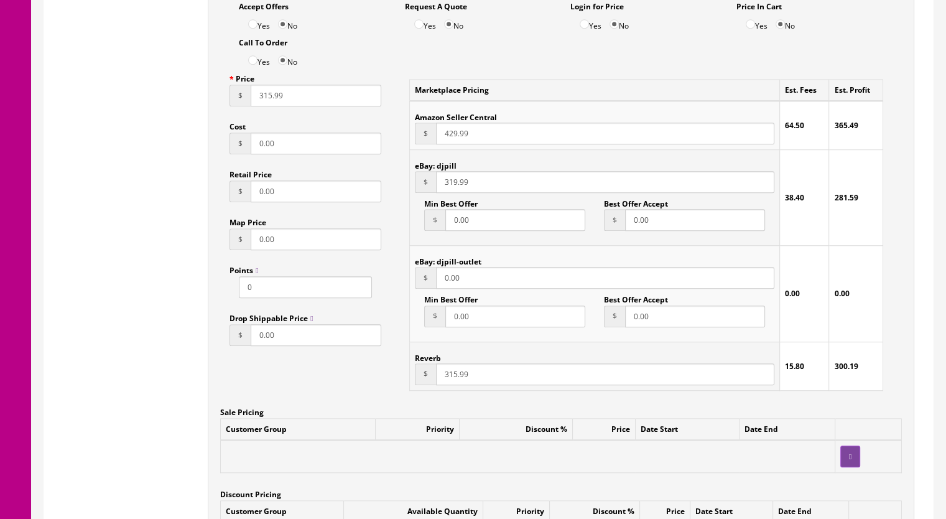
drag, startPoint x: 449, startPoint y: 187, endPoint x: 457, endPoint y: 188, distance: 7.6
click at [457, 188] on input "319.99" at bounding box center [605, 182] width 338 height 22
type input "315.99"
drag, startPoint x: 444, startPoint y: 136, endPoint x: 457, endPoint y: 135, distance: 12.5
click at [457, 135] on input "429.99" at bounding box center [605, 134] width 338 height 22
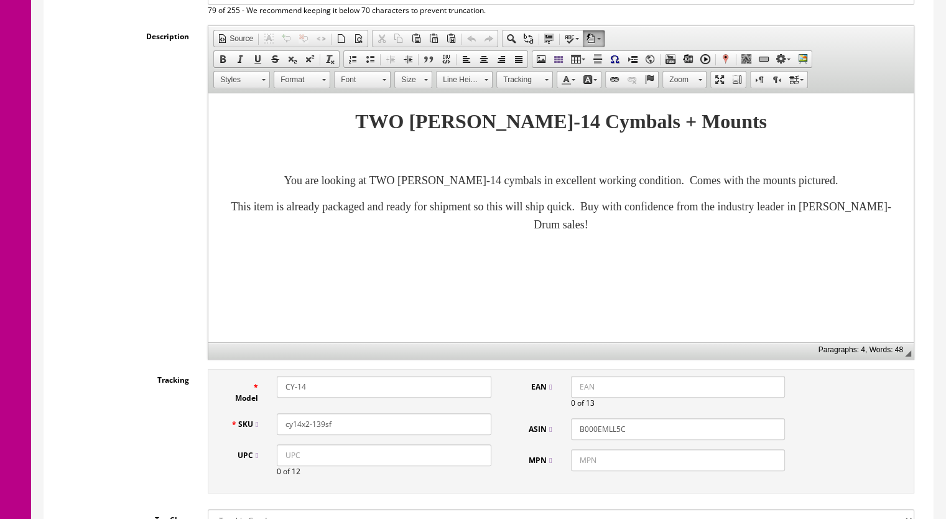
scroll to position [85, 0]
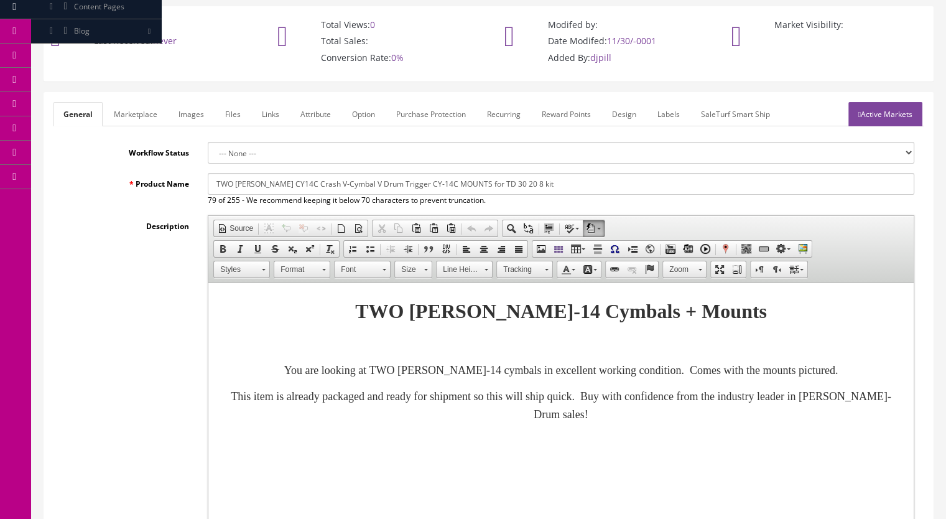
type input "335.99"
click at [875, 108] on link "Active Markets" at bounding box center [885, 114] width 74 height 24
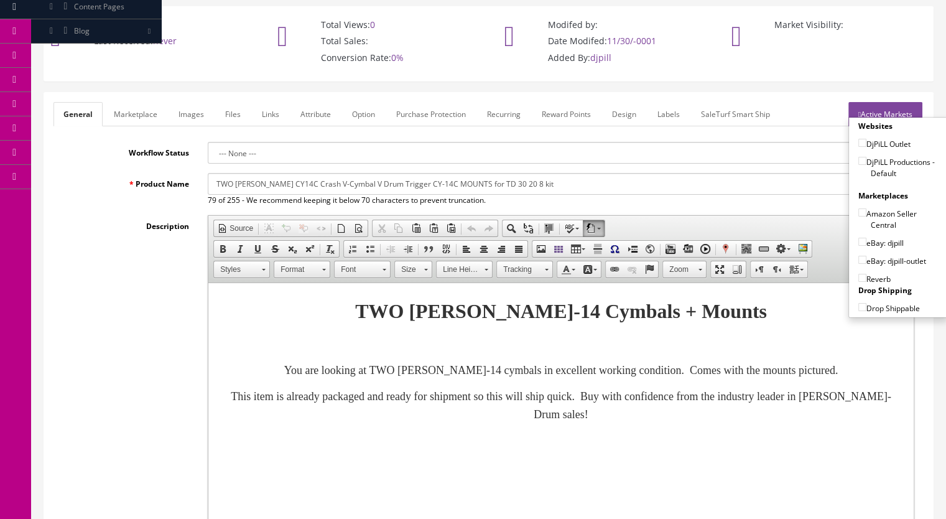
click at [858, 157] on input"] "DjPiLL Productions - Default" at bounding box center [862, 161] width 8 height 8
checkbox input"] "true"
click at [858, 240] on input"] "eBay: djpill" at bounding box center [862, 242] width 8 height 8
checkbox input"] "true"
click at [858, 274] on input"] "Reverb" at bounding box center [862, 278] width 8 height 8
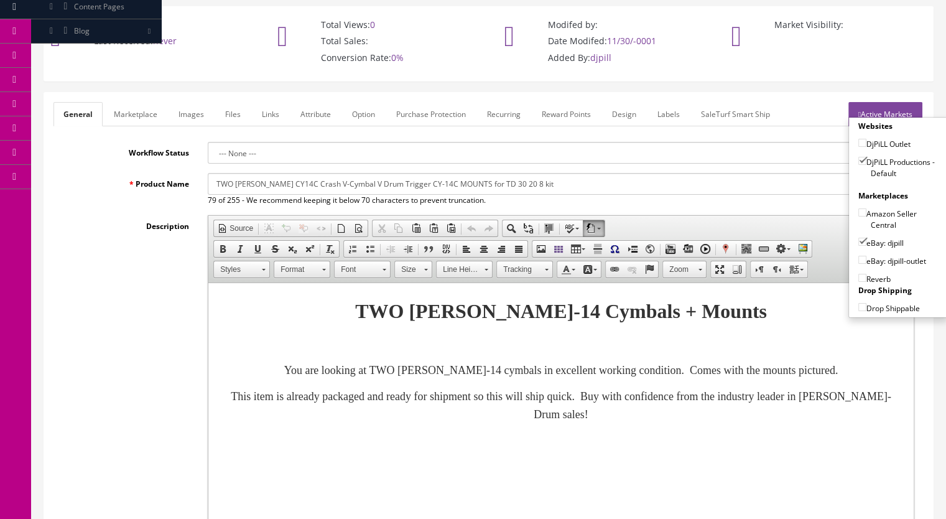
checkbox input"] "true"
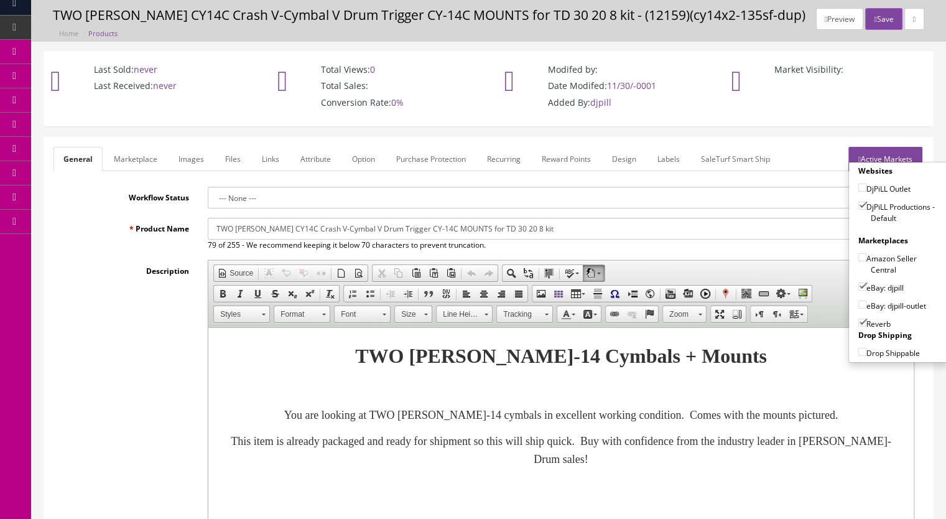
scroll to position [0, 0]
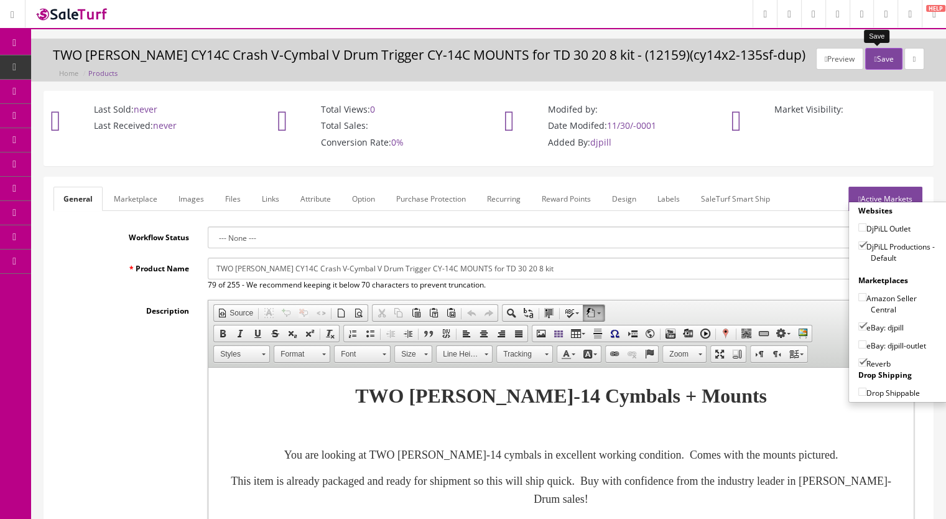
click at [876, 63] on button "Save" at bounding box center [883, 59] width 37 height 22
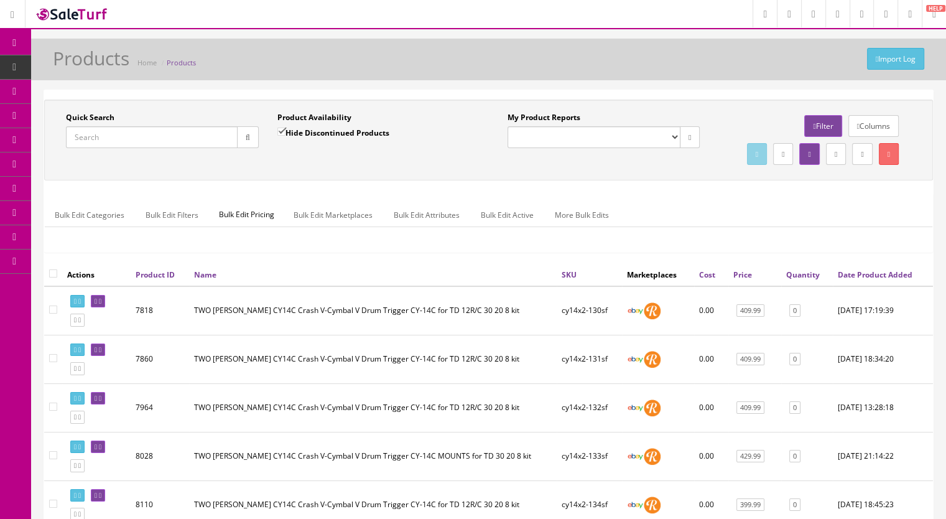
click at [162, 142] on input "Quick Search" at bounding box center [152, 137] width 172 height 22
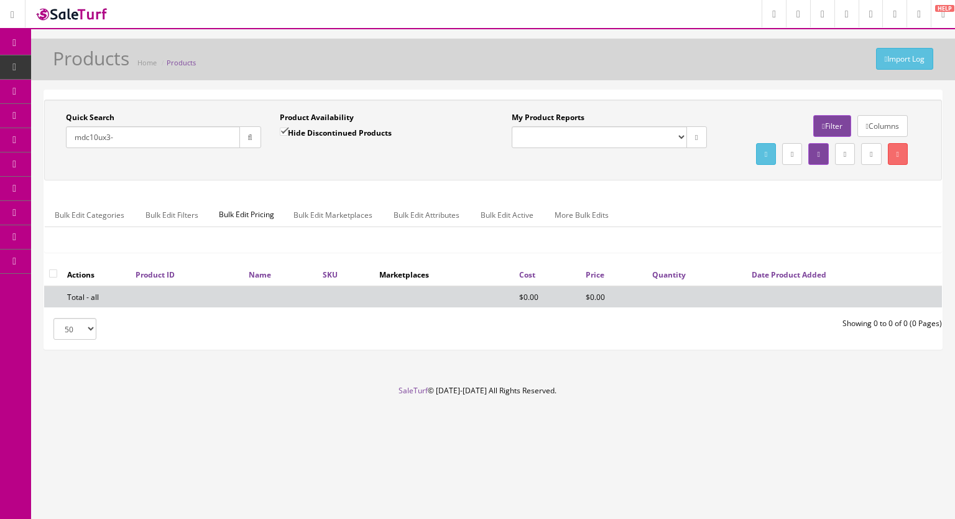
type input "mdc10ux3-"
click at [281, 135] on input "Hide Discontinued Products" at bounding box center [284, 132] width 8 height 8
checkbox input "false"
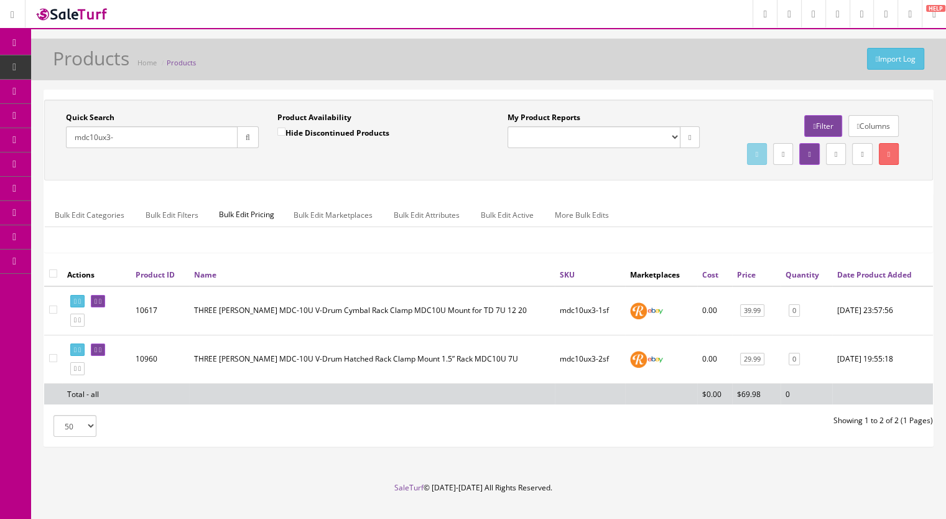
click at [173, 139] on input "mdc10ux3-" at bounding box center [152, 137] width 172 height 22
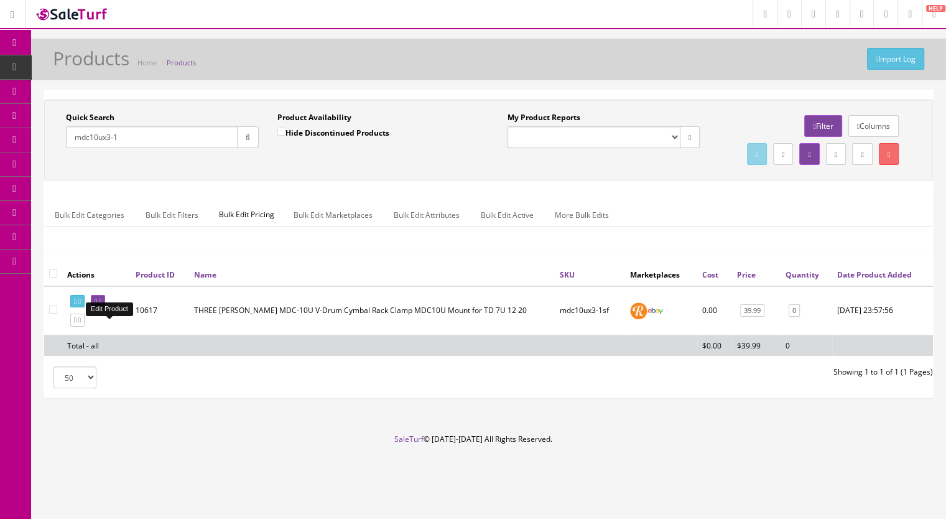
type input "mdc10ux3-1"
click at [101, 305] on icon at bounding box center [100, 301] width 2 height 7
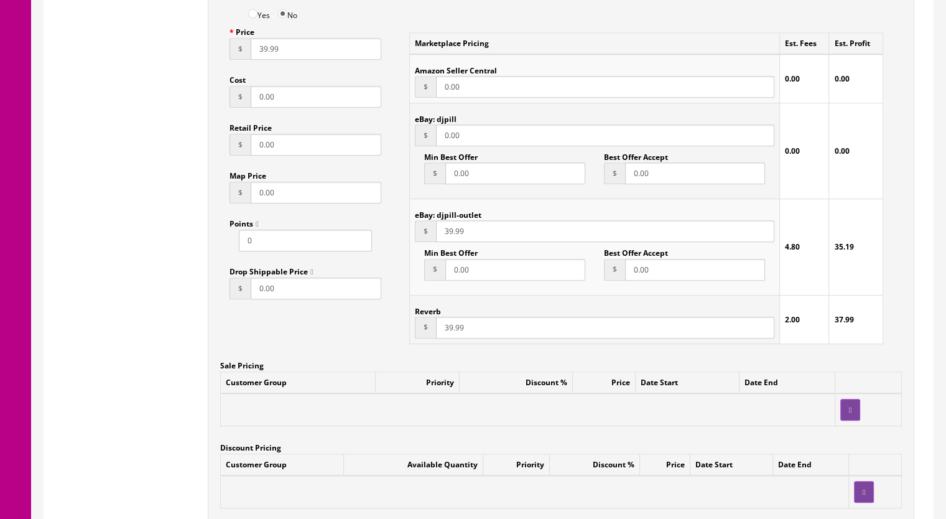
scroll to position [1120, 0]
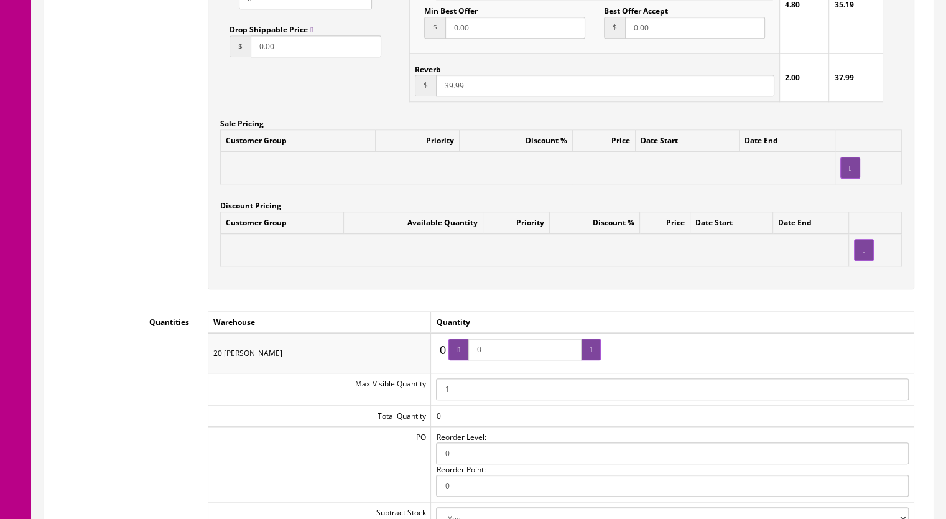
drag, startPoint x: 493, startPoint y: 354, endPoint x: 463, endPoint y: 353, distance: 29.9
click at [463, 353] on span "0" at bounding box center [525, 349] width 152 height 22
type input "1"
click at [592, 353] on icon at bounding box center [591, 349] width 2 height 7
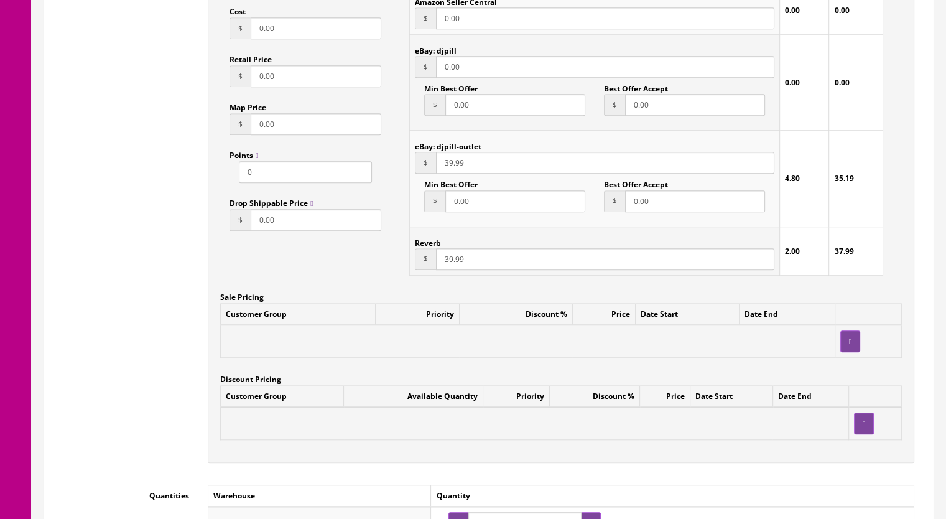
scroll to position [809, 0]
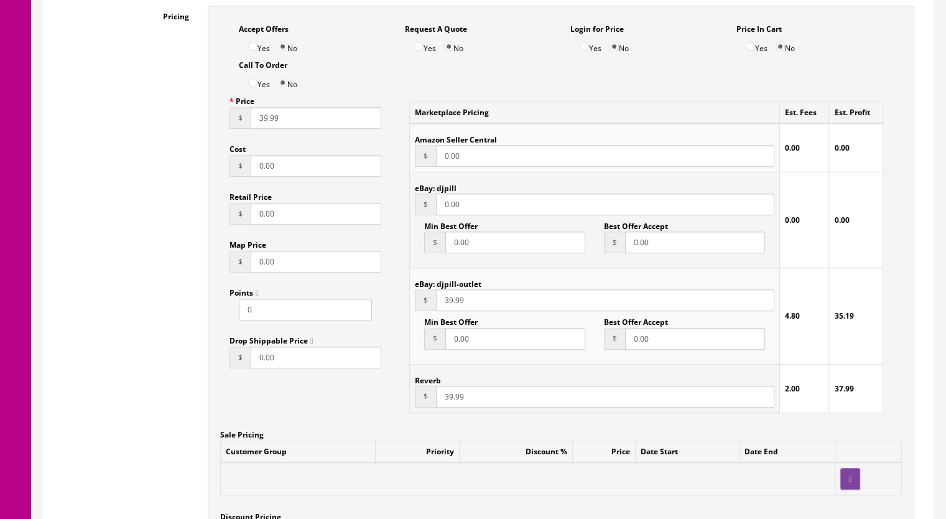
click at [448, 401] on input "39.99" at bounding box center [605, 397] width 338 height 22
type input "35.99"
click at [448, 305] on input "39.99" at bounding box center [605, 300] width 338 height 22
type input "35.99"
click at [263, 121] on input "39.99" at bounding box center [316, 118] width 131 height 22
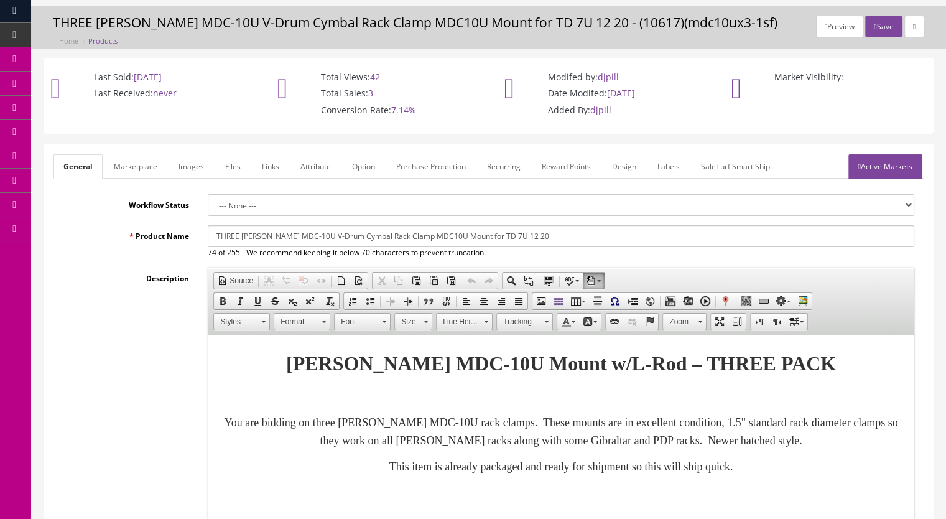
scroll to position [0, 0]
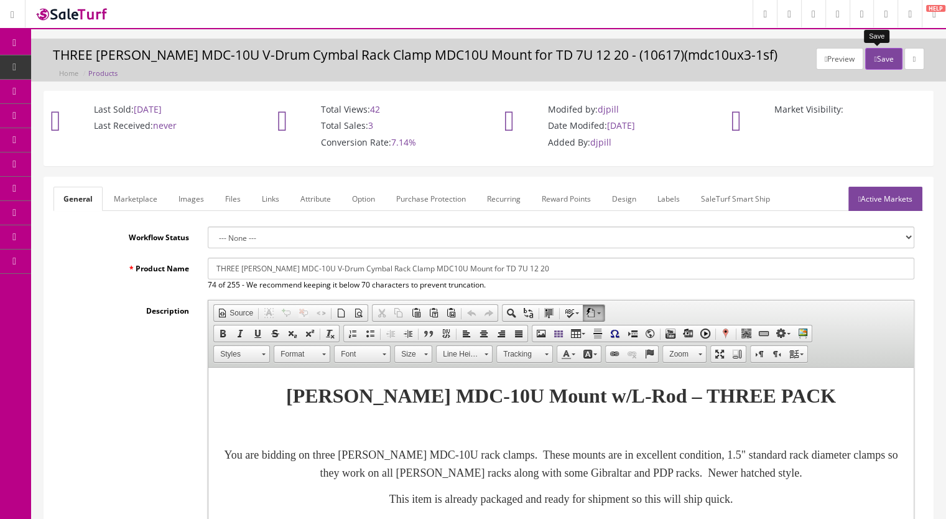
type input "35.99"
click at [886, 62] on button "Save" at bounding box center [883, 59] width 37 height 22
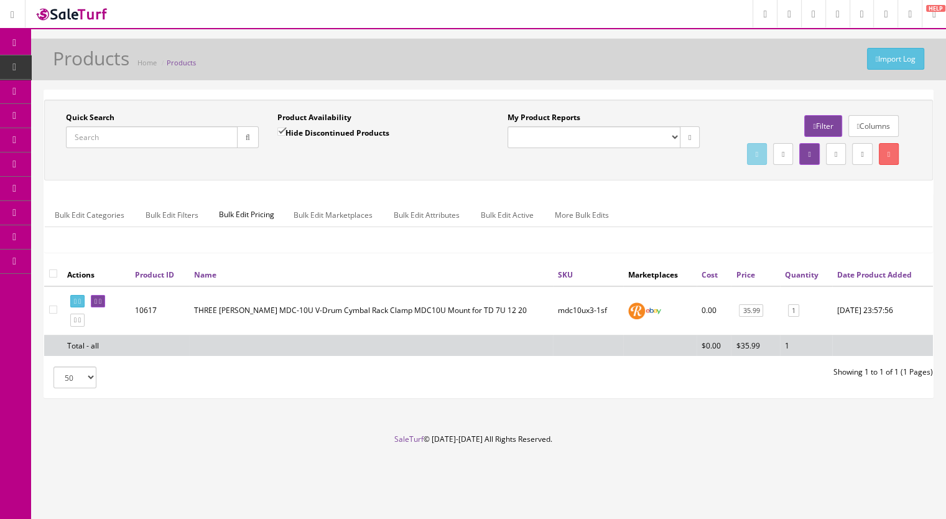
click at [83, 67] on span "Products" at bounding box center [95, 67] width 30 height 11
click at [119, 128] on input "Quick Search" at bounding box center [152, 137] width 172 height 22
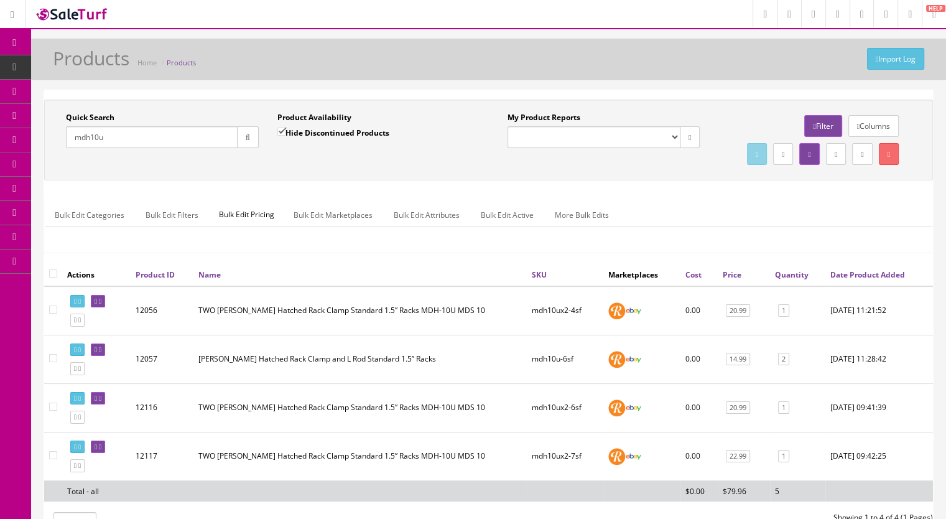
drag, startPoint x: 119, startPoint y: 141, endPoint x: 40, endPoint y: 138, distance: 78.4
click at [40, 139] on div "Quick Search mdh10u Date From Product Availability Hide Discontinued Products D…" at bounding box center [488, 322] width 915 height 465
type input "cy12h-2"
click at [284, 129] on input "Hide Discontinued Products" at bounding box center [281, 132] width 8 height 8
checkbox input "false"
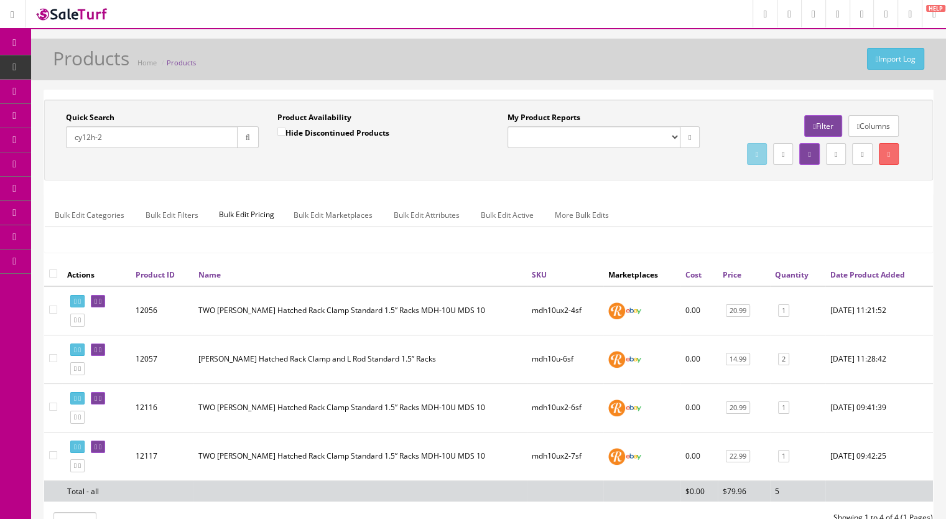
click at [257, 137] on button "button" at bounding box center [248, 137] width 22 height 22
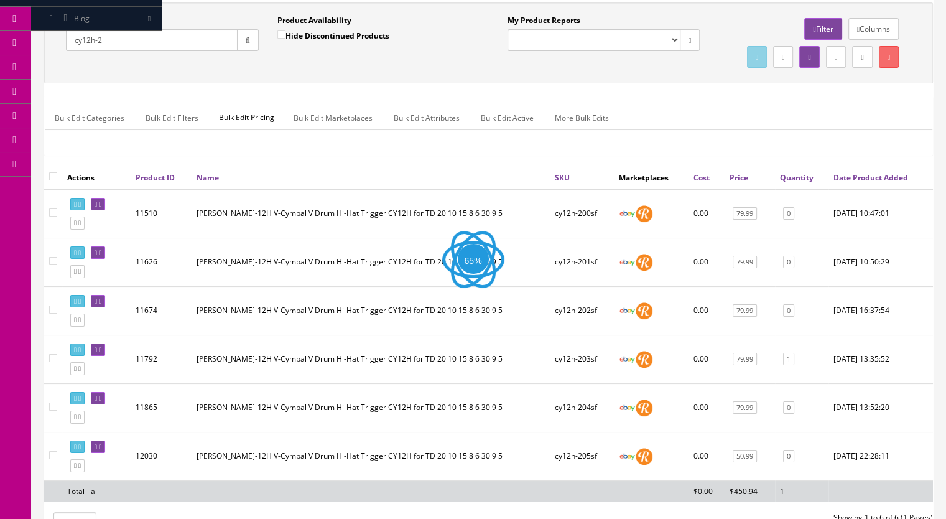
scroll to position [241, 0]
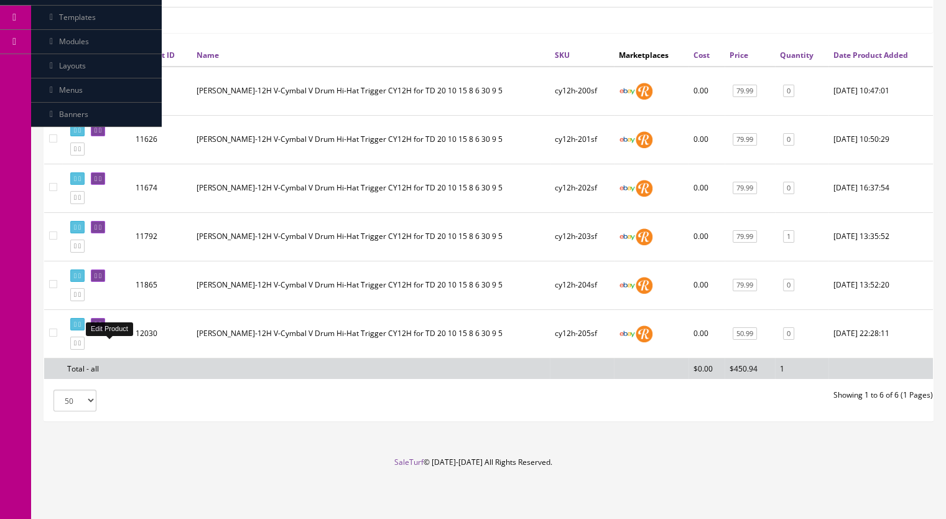
click at [101, 323] on icon at bounding box center [100, 324] width 2 height 7
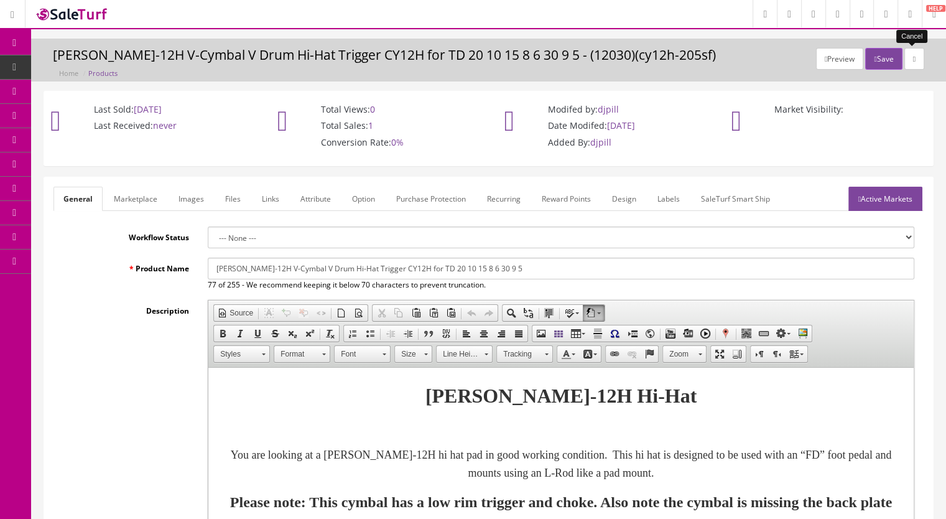
click at [910, 52] on link at bounding box center [914, 59] width 20 height 22
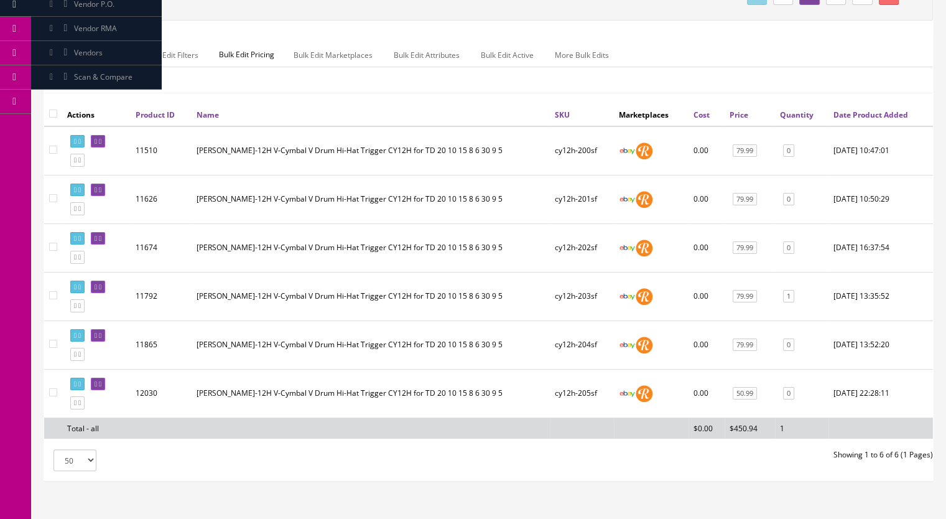
scroll to position [187, 0]
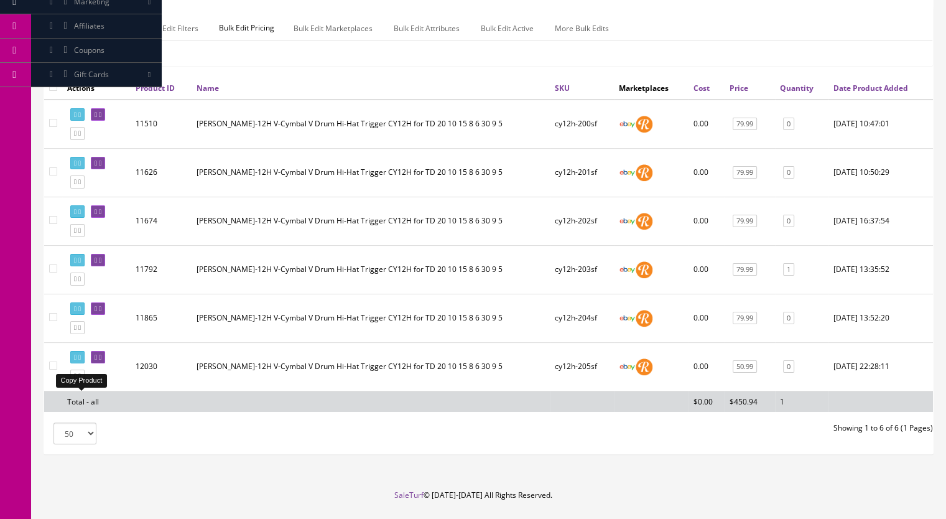
click at [81, 379] on icon at bounding box center [79, 376] width 2 height 7
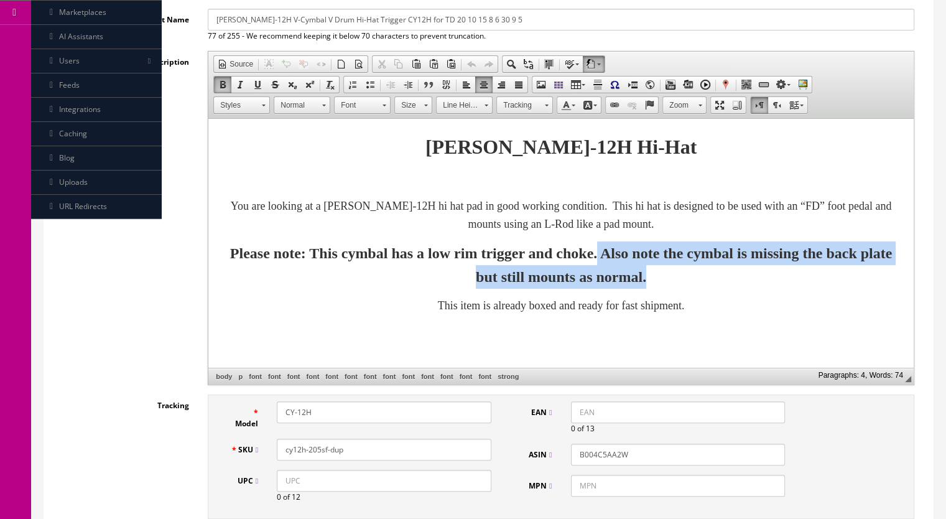
drag, startPoint x: 714, startPoint y: 252, endPoint x: 774, endPoint y: 286, distance: 69.1
click at [775, 285] on font "Please note: This cymbal has a low rim trigger and choke. Also note the cymbal …" at bounding box center [561, 265] width 662 height 40
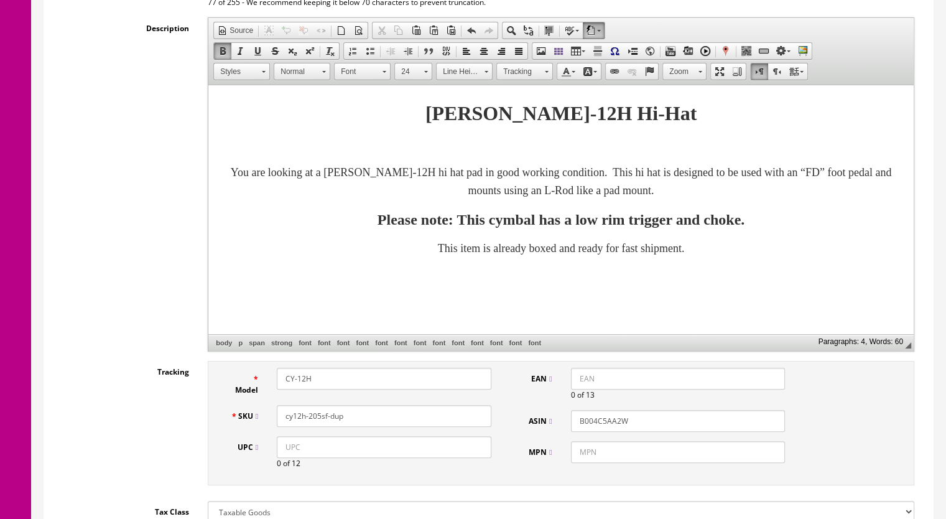
scroll to position [311, 0]
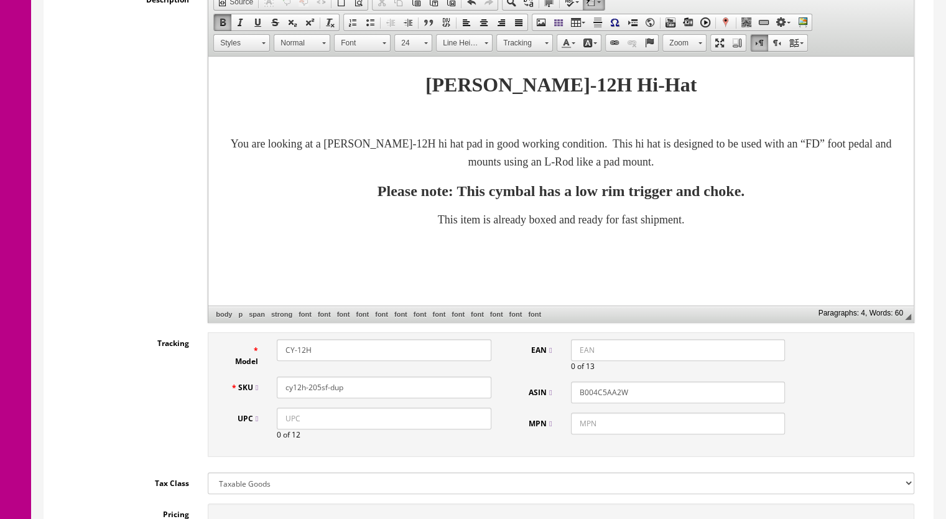
drag, startPoint x: 359, startPoint y: 389, endPoint x: 318, endPoint y: 393, distance: 40.6
click at [318, 393] on input "cy12h-205sf-dup" at bounding box center [384, 387] width 215 height 22
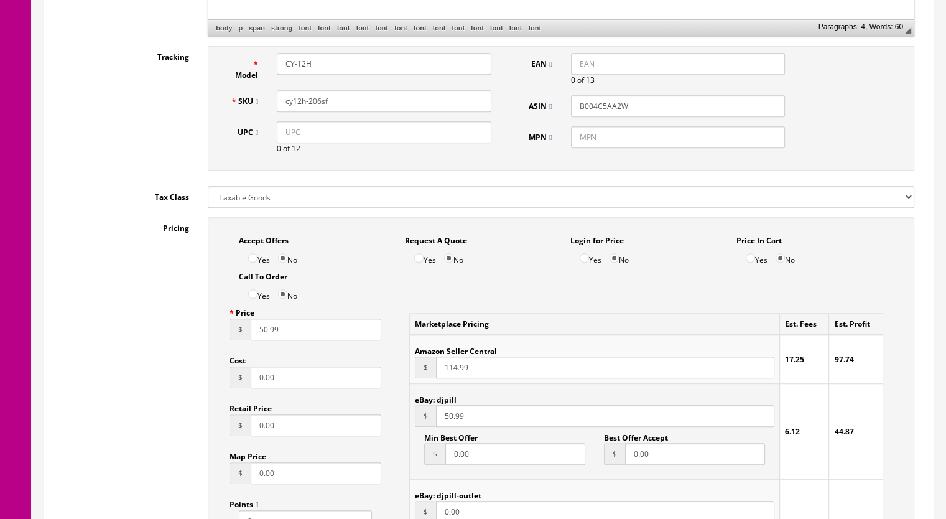
scroll to position [746, 0]
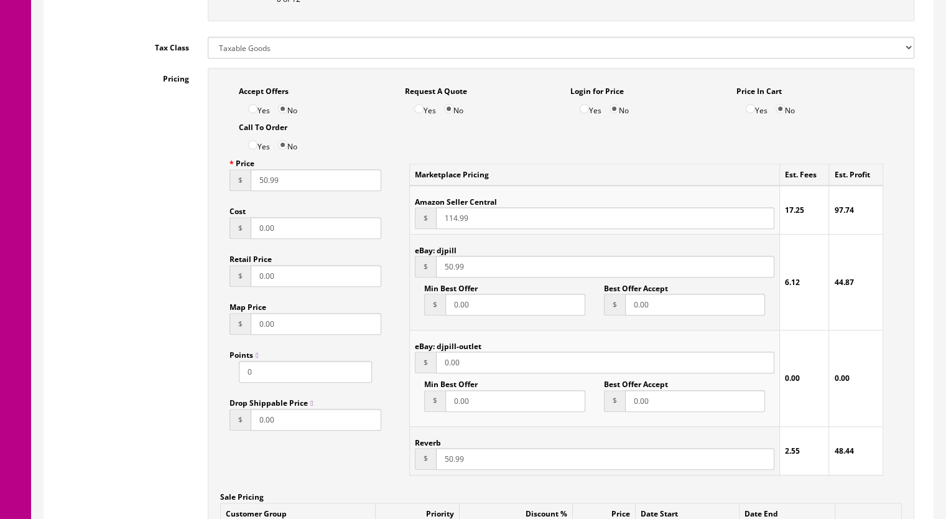
type input "cy12h-206sf"
click at [446, 463] on input "50.99" at bounding box center [605, 459] width 338 height 22
type input "60.99"
drag, startPoint x: 444, startPoint y: 269, endPoint x: 452, endPoint y: 269, distance: 8.7
click at [452, 269] on input "50.99" at bounding box center [605, 267] width 338 height 22
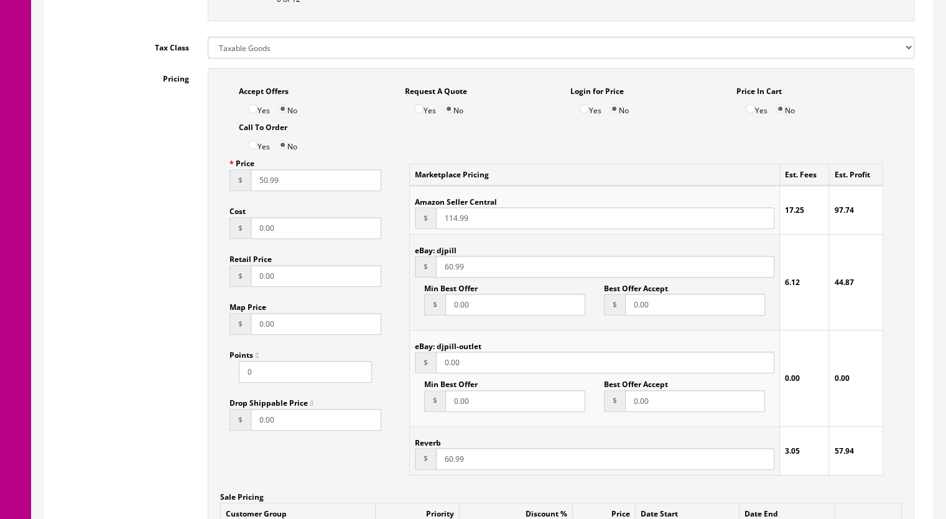
type input "60.99"
click at [262, 180] on input "50.99" at bounding box center [316, 180] width 131 height 22
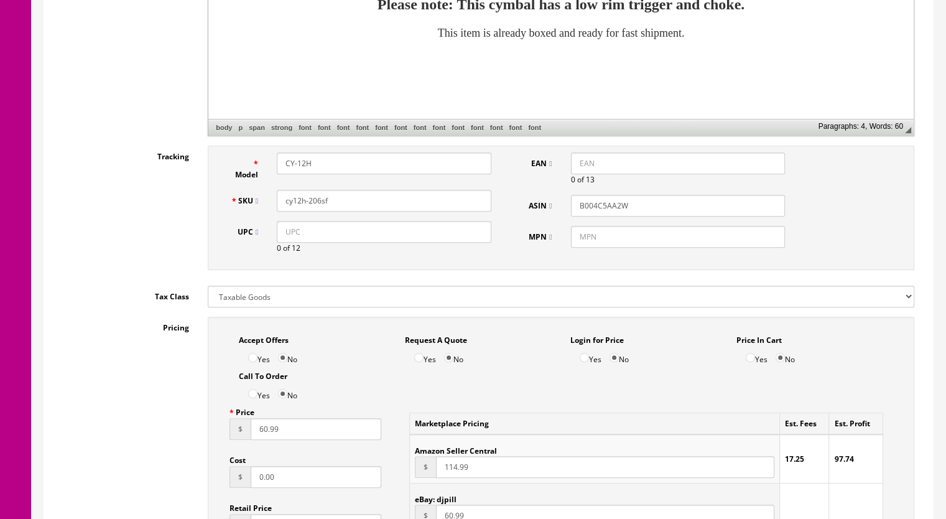
scroll to position [124, 0]
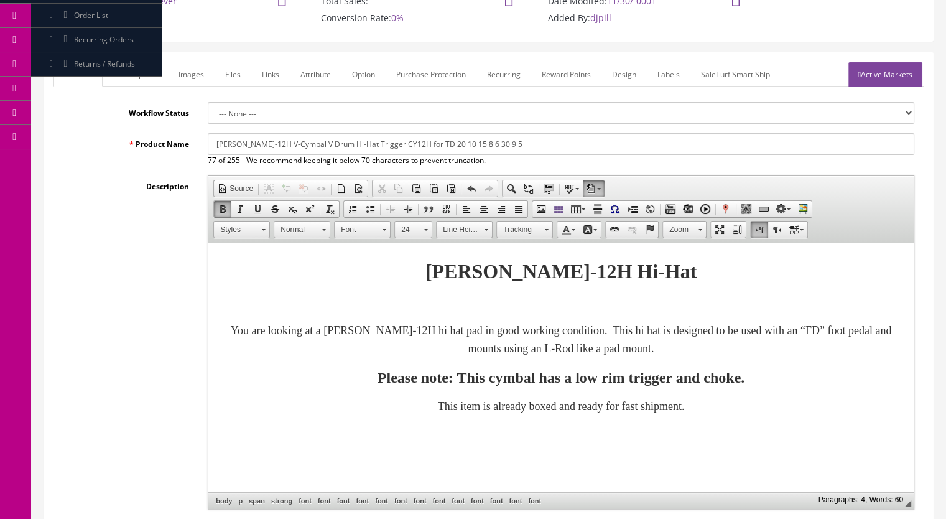
type input "60.99"
click at [142, 74] on link "Marketplace" at bounding box center [135, 74] width 63 height 24
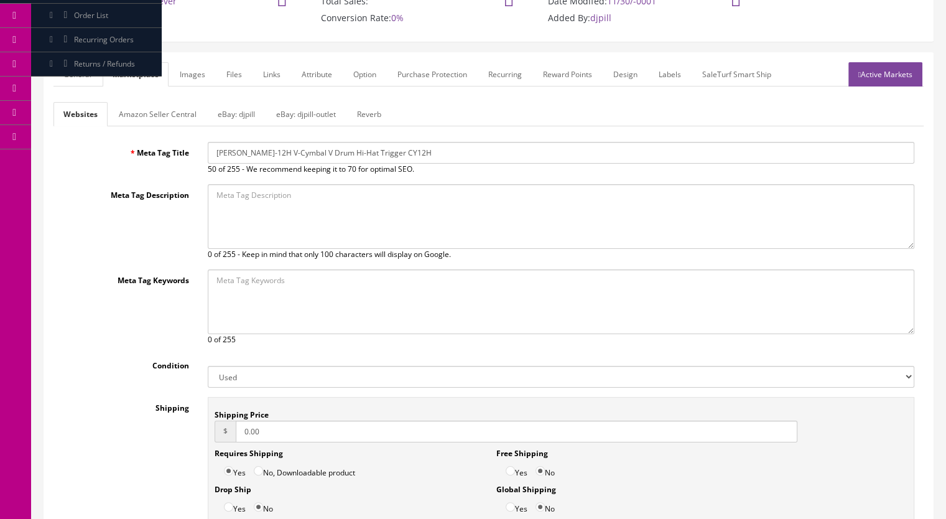
click at [376, 118] on link "Reverb" at bounding box center [369, 114] width 44 height 24
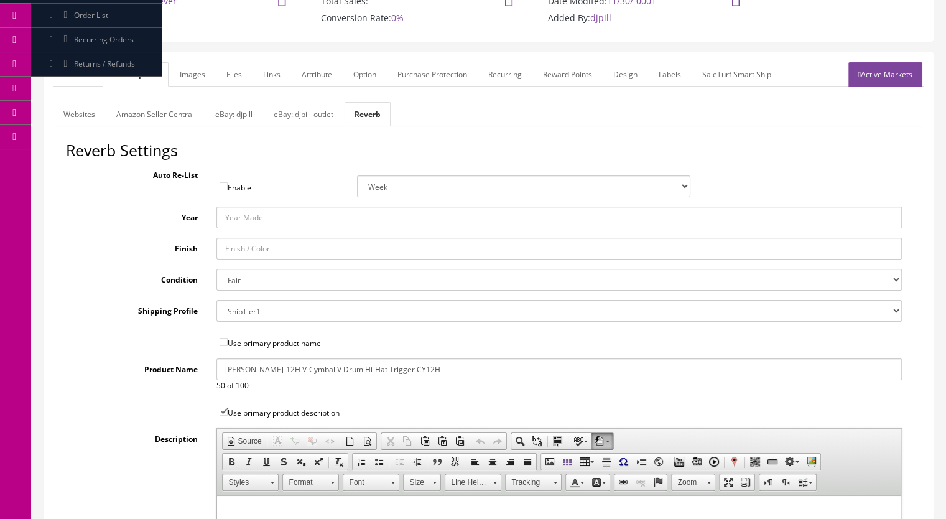
click at [240, 279] on select "Brand New Mint Excellent Very Good Good Fair Poor B-Stock Non Functioning" at bounding box center [559, 280] width 686 height 22
select select "f7a3f48c-972a-44c6-b01a-0cd27488d3f6"
click at [216, 269] on select "Brand New Mint Excellent Very Good Good Fair Poor B-Stock Non Functioning" at bounding box center [559, 280] width 686 height 22
click at [190, 84] on link "Images" at bounding box center [192, 74] width 45 height 24
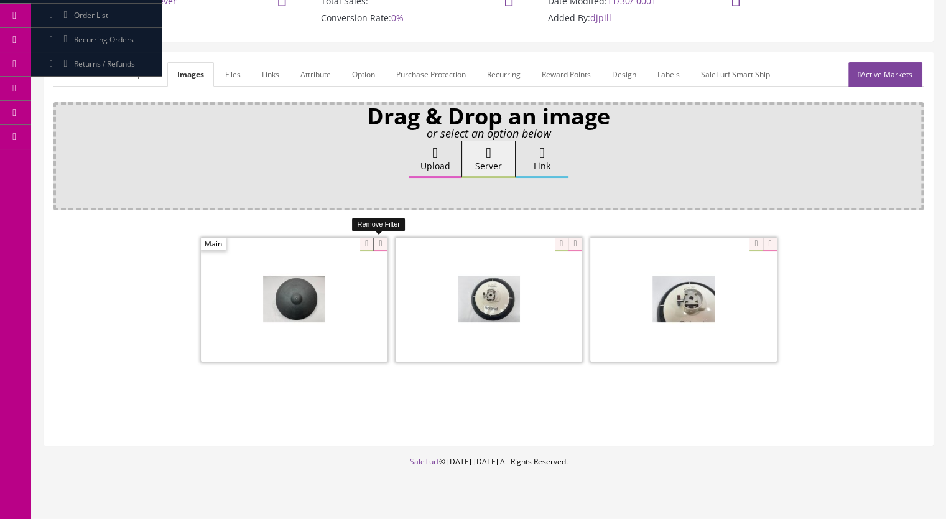
click at [379, 239] on icon at bounding box center [380, 245] width 14 height 14
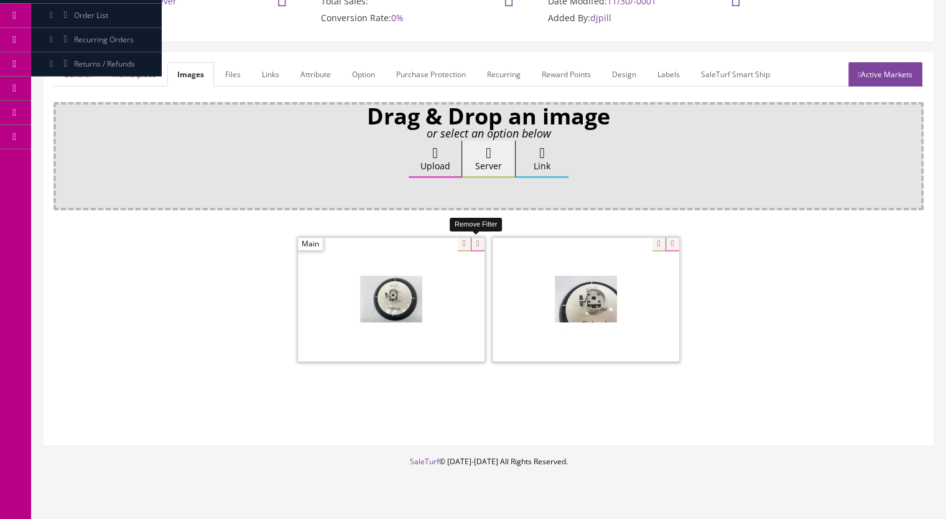
click at [475, 239] on icon at bounding box center [478, 245] width 14 height 14
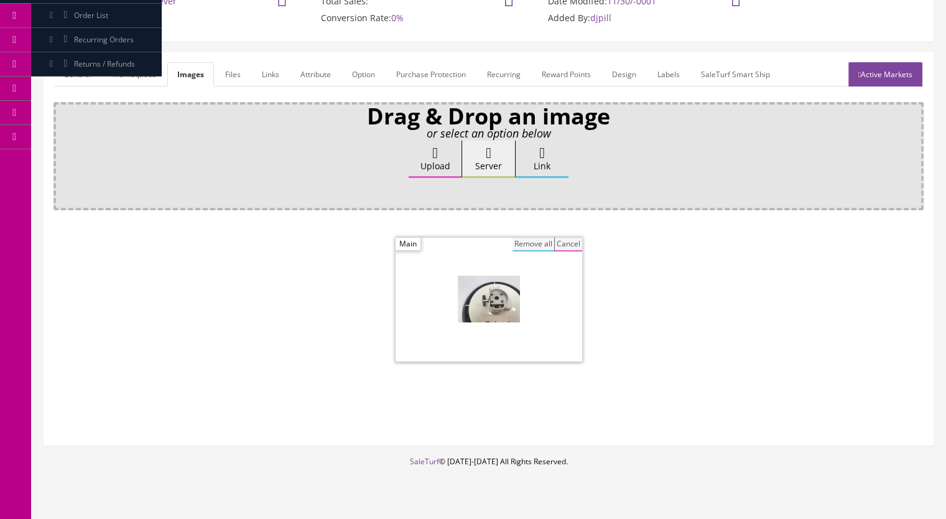
click at [520, 238] on button "Remove all" at bounding box center [534, 245] width 42 height 14
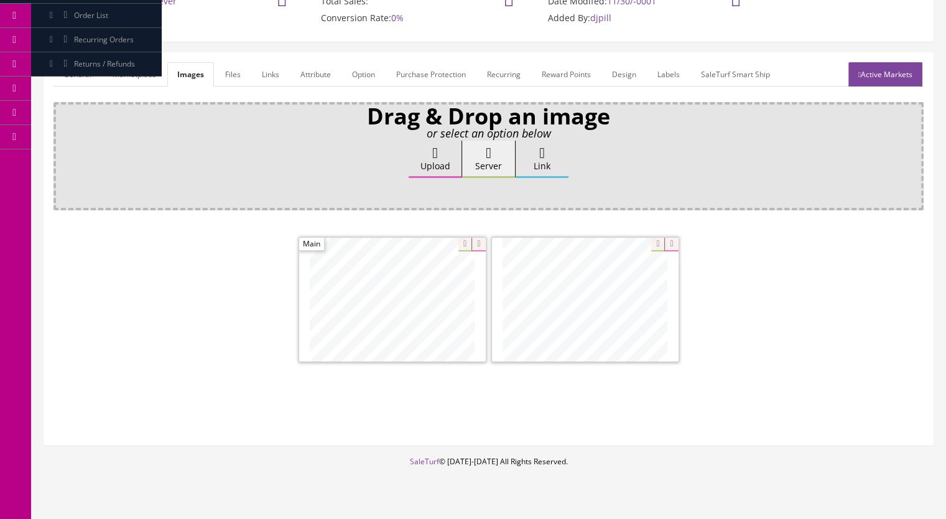
click at [878, 77] on link "Active Markets" at bounding box center [885, 74] width 74 height 24
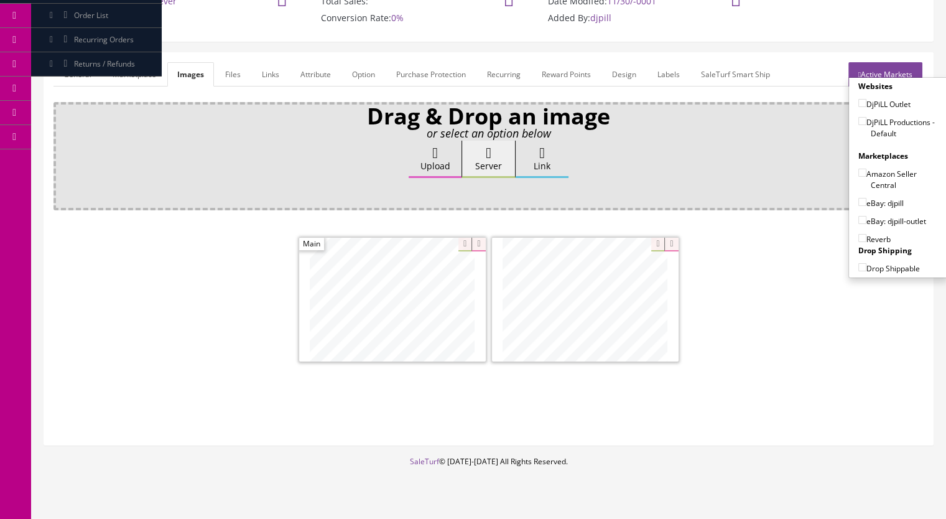
click at [858, 119] on input"] "DjPiLL Productions - Default" at bounding box center [862, 121] width 8 height 8
checkbox input"] "true"
click at [858, 202] on input"] "eBay: djpill" at bounding box center [862, 202] width 8 height 8
checkbox input"] "true"
click at [860, 234] on input"] "Reverb" at bounding box center [862, 238] width 8 height 8
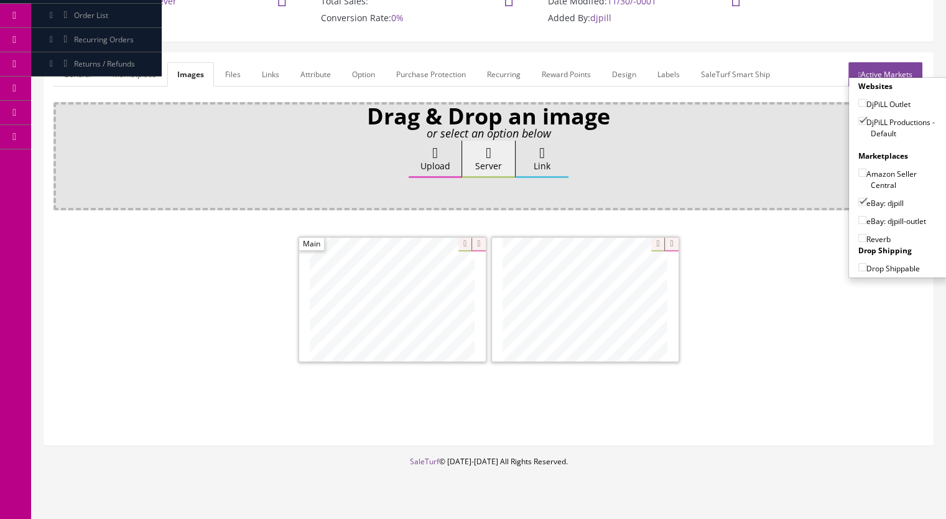
checkbox input"] "true"
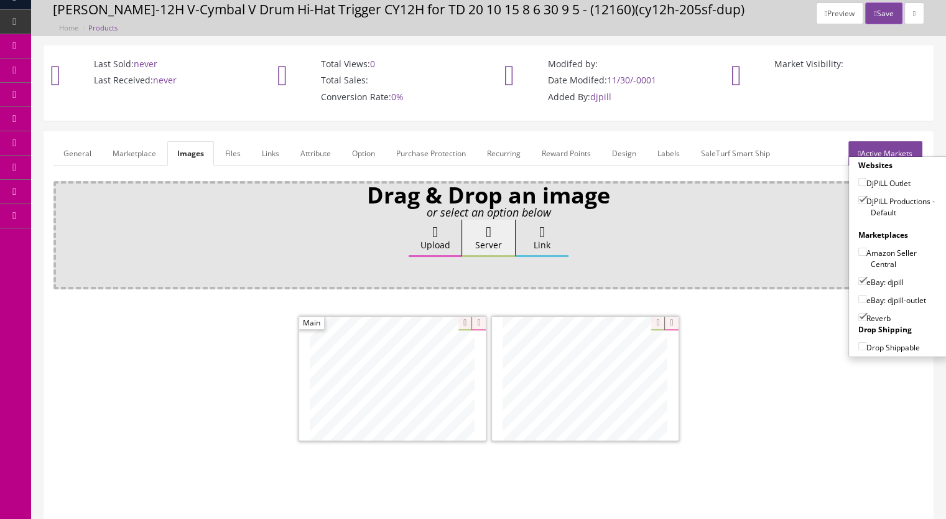
scroll to position [0, 0]
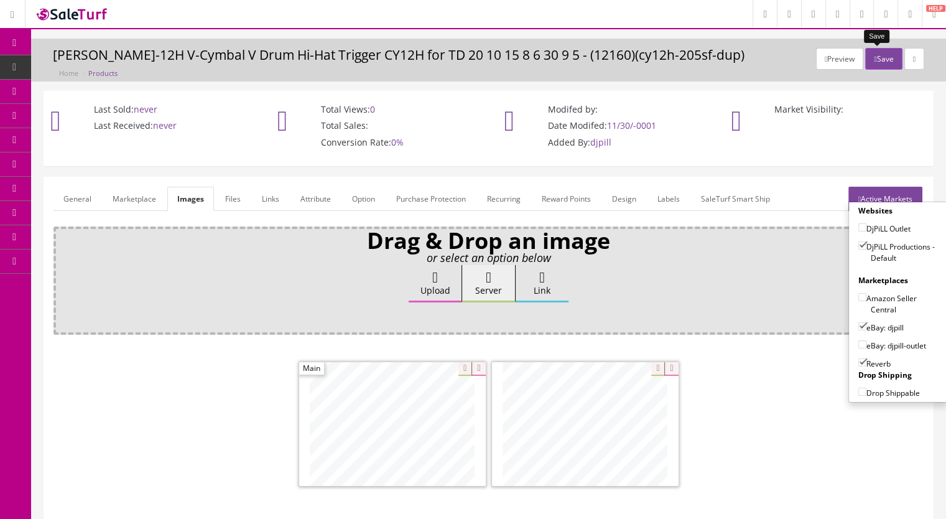
click at [880, 55] on button "Save" at bounding box center [883, 59] width 37 height 22
